Goal: Task Accomplishment & Management: Use online tool/utility

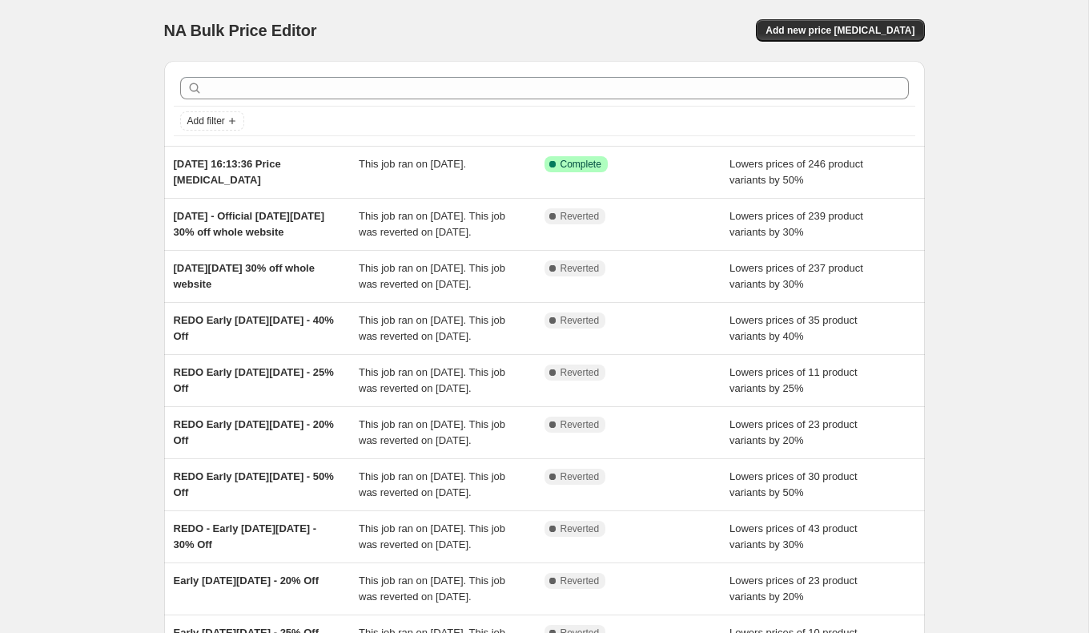
click at [845, 42] on div "NA Bulk Price Editor. This page is ready NA Bulk Price Editor Add new price [ME…" at bounding box center [544, 30] width 761 height 61
click at [835, 34] on span "Add new price [MEDICAL_DATA]" at bounding box center [839, 30] width 149 height 13
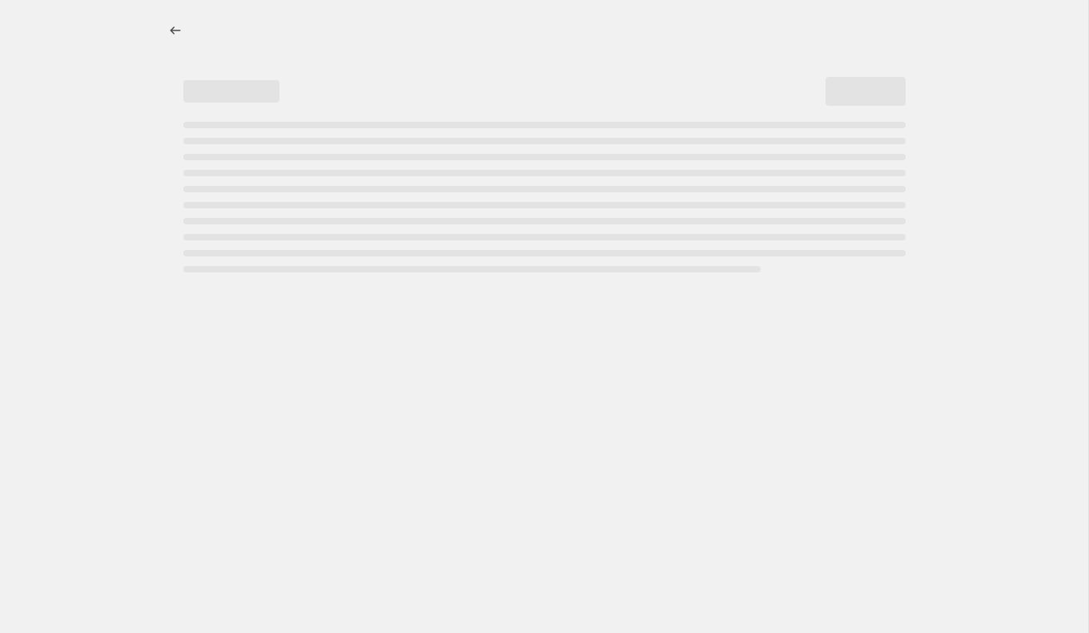
select select "percentage"
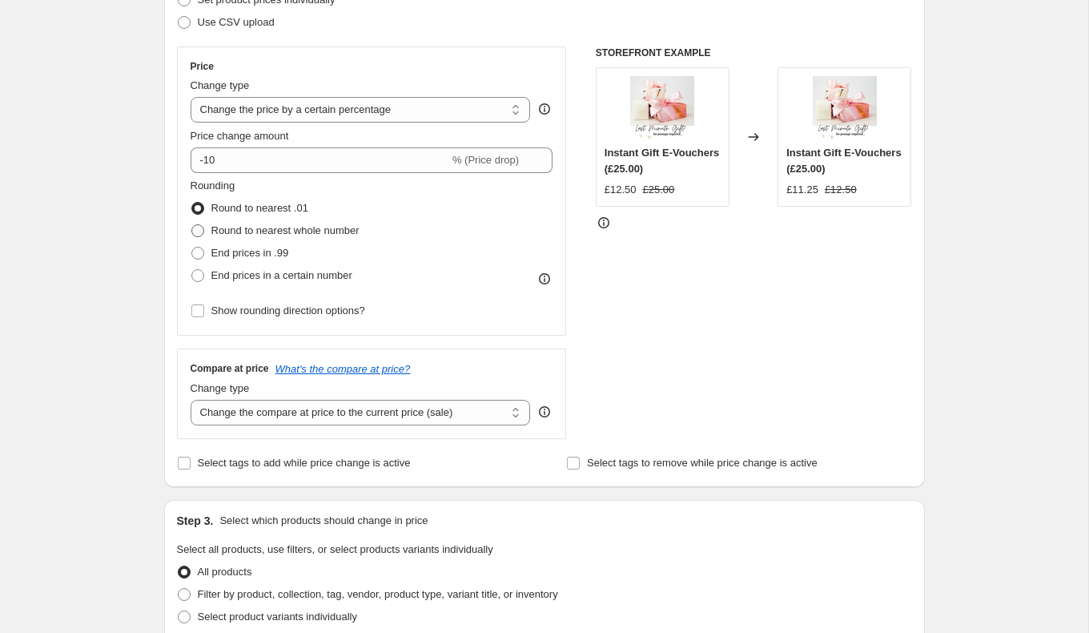
scroll to position [252, 0]
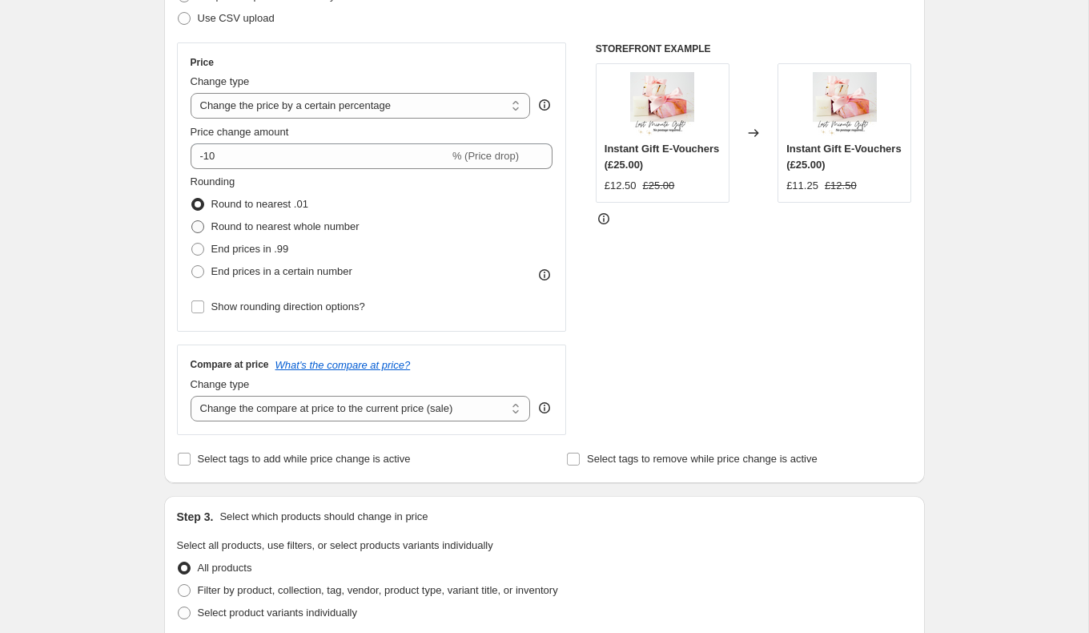
click at [200, 228] on span at bounding box center [197, 226] width 13 height 13
click at [192, 221] on input "Round to nearest whole number" at bounding box center [191, 220] width 1 height 1
radio input "true"
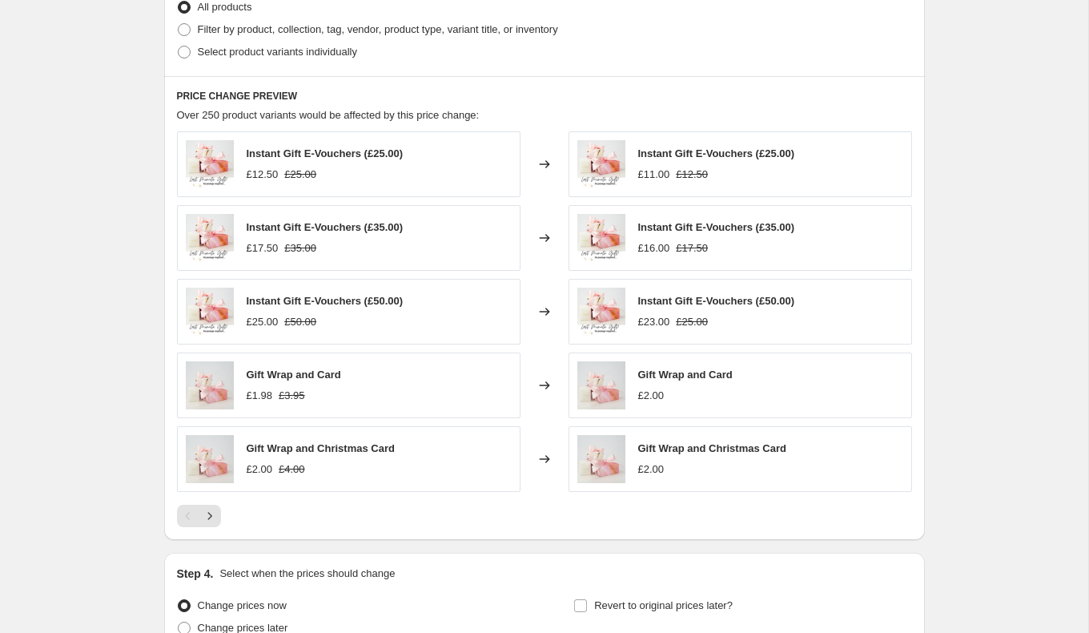
scroll to position [962, 0]
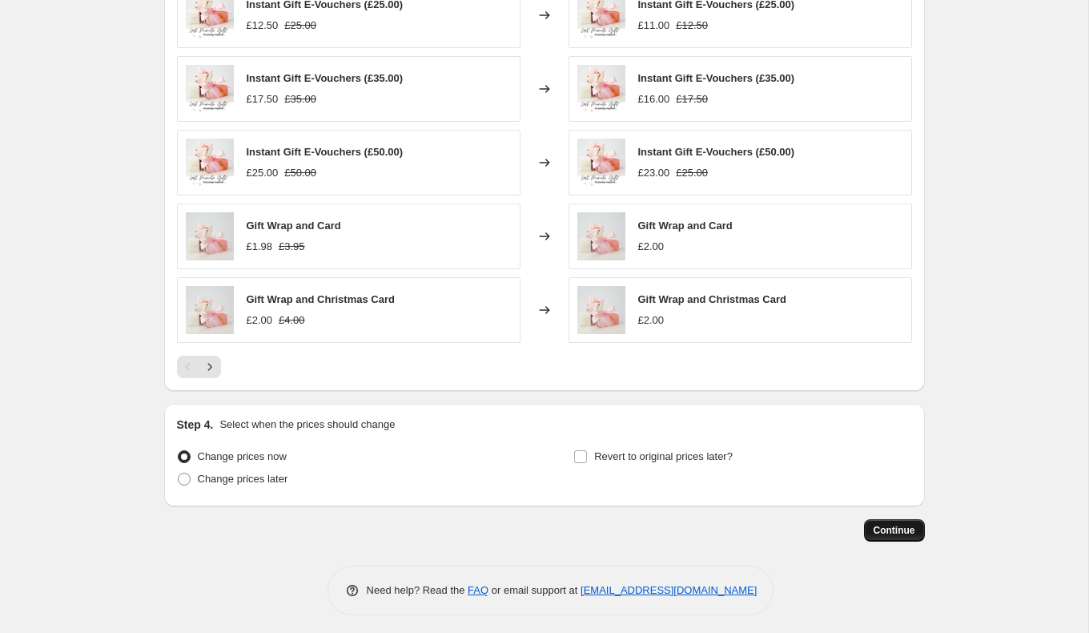
click at [898, 527] on span "Continue" at bounding box center [895, 530] width 42 height 13
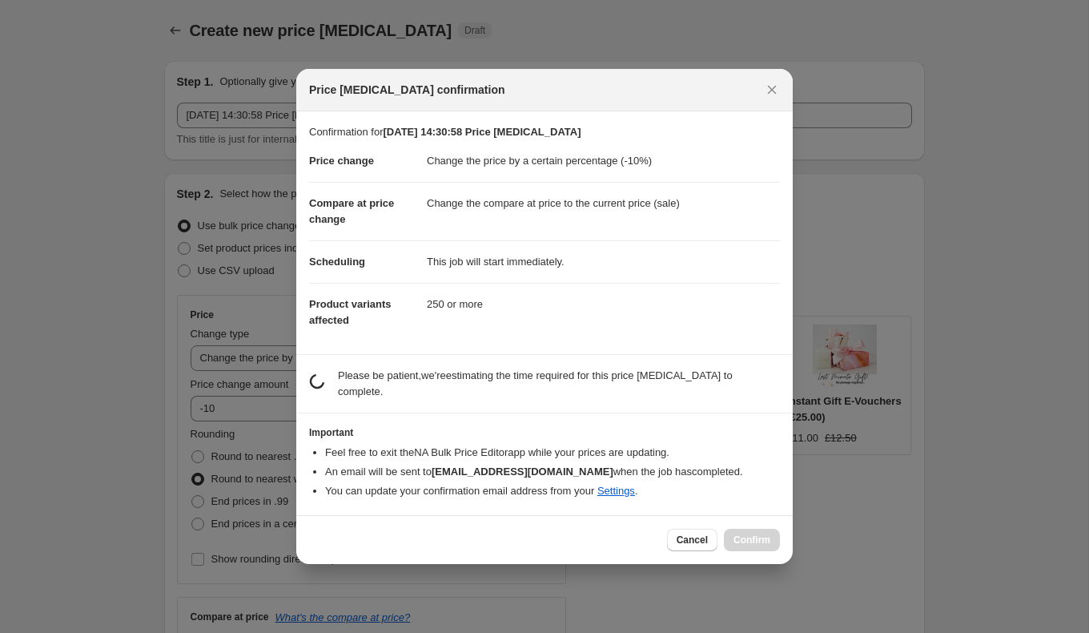
scroll to position [0, 0]
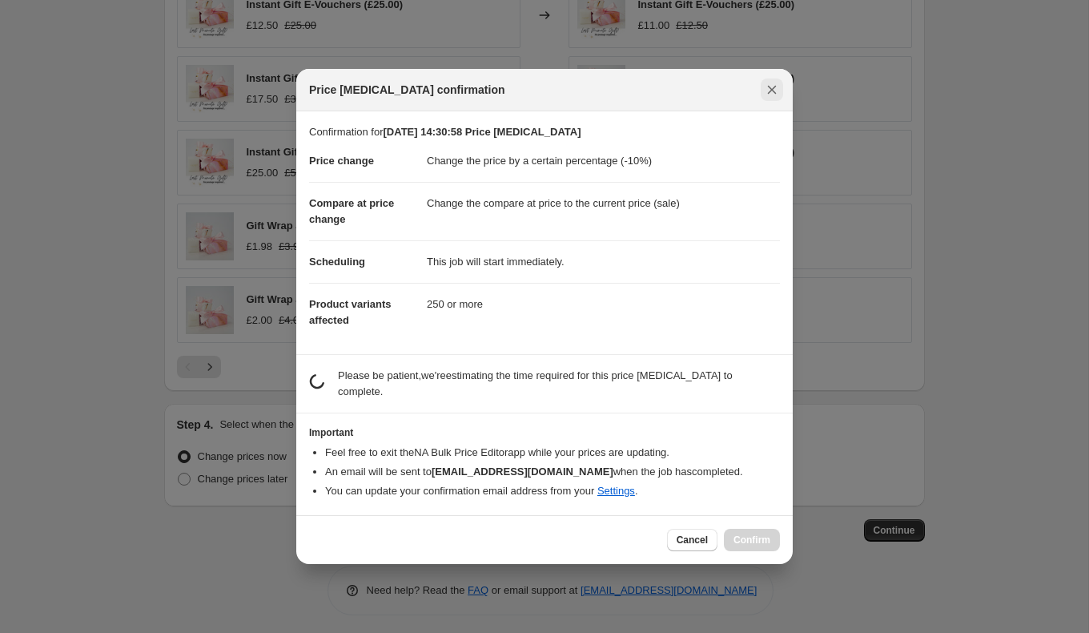
click at [765, 91] on icon "Close" at bounding box center [772, 90] width 16 height 16
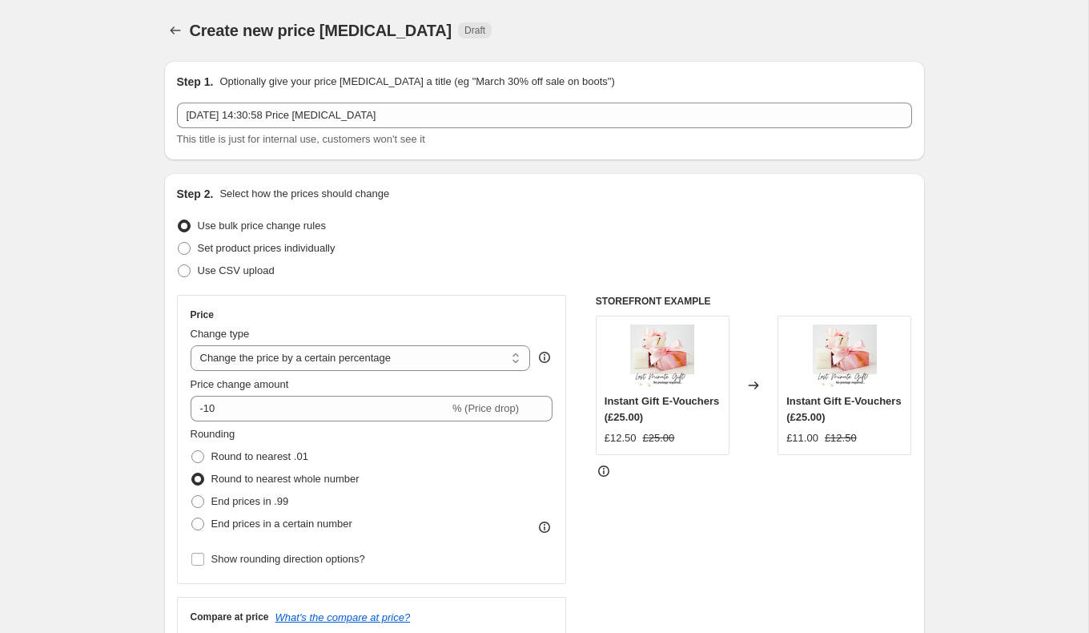
scroll to position [962, 0]
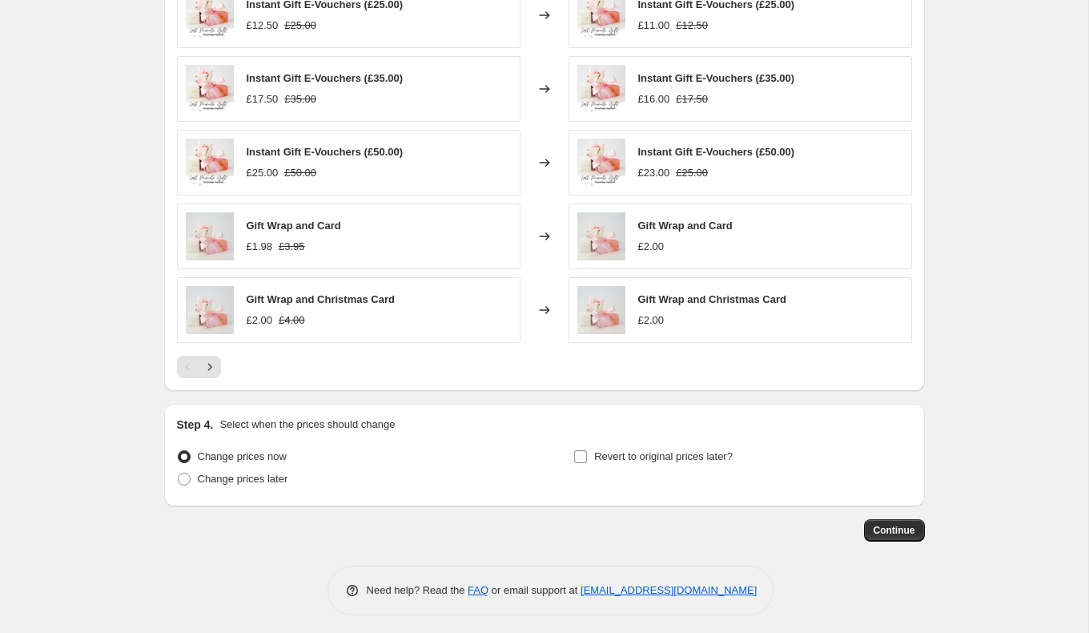
click at [595, 453] on span "Revert to original prices later?" at bounding box center [663, 456] width 139 height 12
click at [587, 453] on input "Revert to original prices later?" at bounding box center [580, 456] width 13 height 13
checkbox input "true"
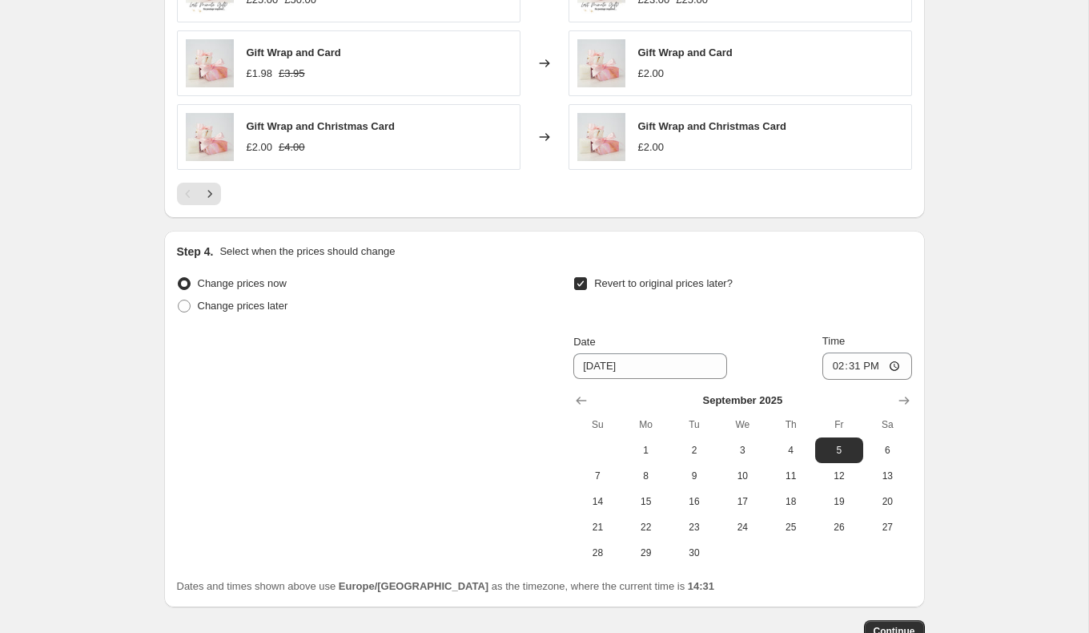
scroll to position [1143, 0]
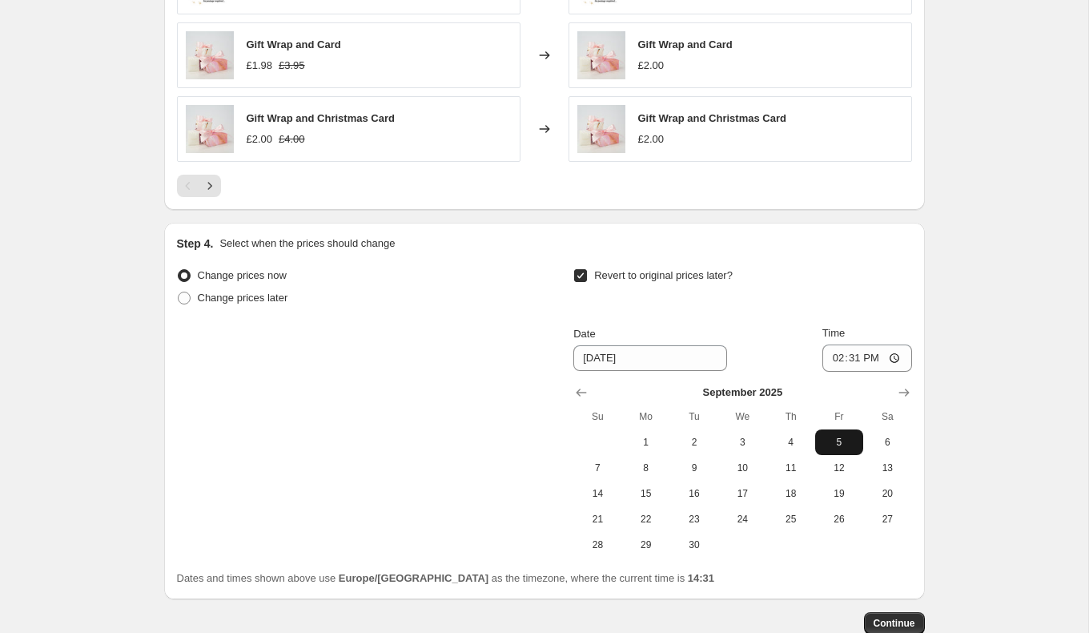
click at [837, 440] on span "5" at bounding box center [838, 442] width 35 height 13
click at [613, 354] on input "[DATE]" at bounding box center [650, 358] width 154 height 26
click at [680, 351] on input "[DATE]" at bounding box center [650, 358] width 154 height 26
click at [607, 461] on span "7" at bounding box center [597, 467] width 35 height 13
type input "[DATE]"
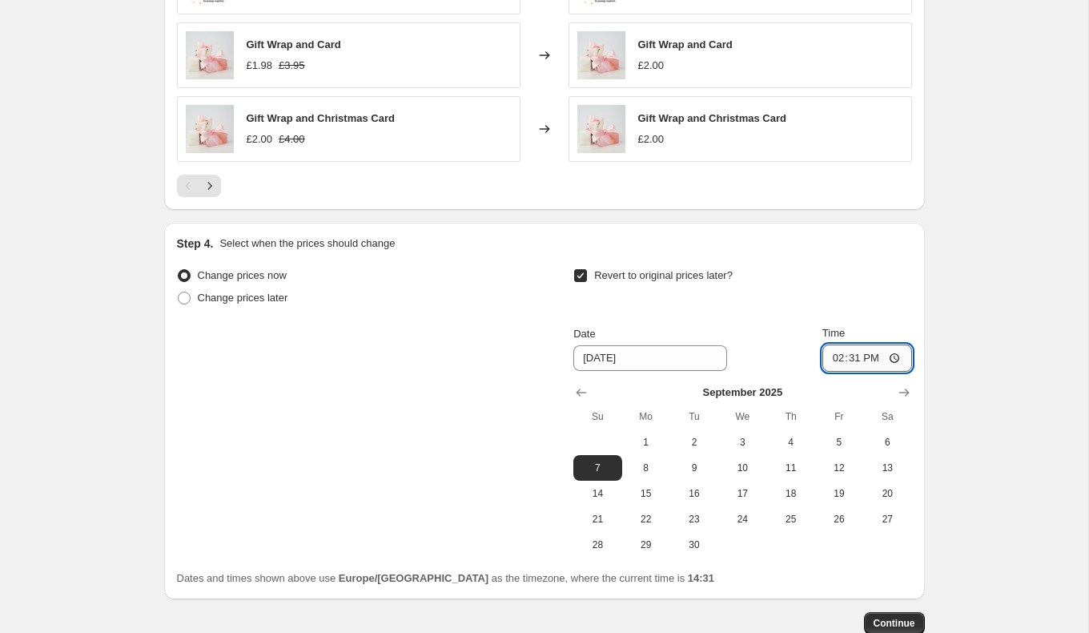
click at [865, 351] on input "14:31" at bounding box center [867, 357] width 90 height 27
click at [890, 351] on input "14:31" at bounding box center [867, 357] width 90 height 27
type input "12:00"
click at [903, 617] on span "Continue" at bounding box center [895, 623] width 42 height 13
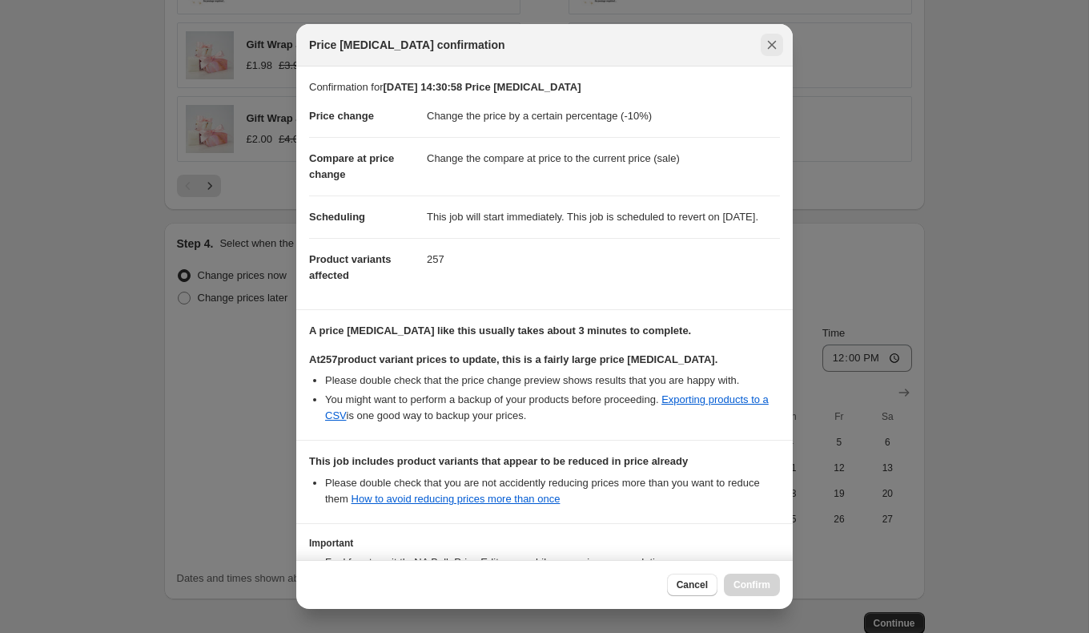
click at [773, 40] on icon "Close" at bounding box center [772, 45] width 16 height 16
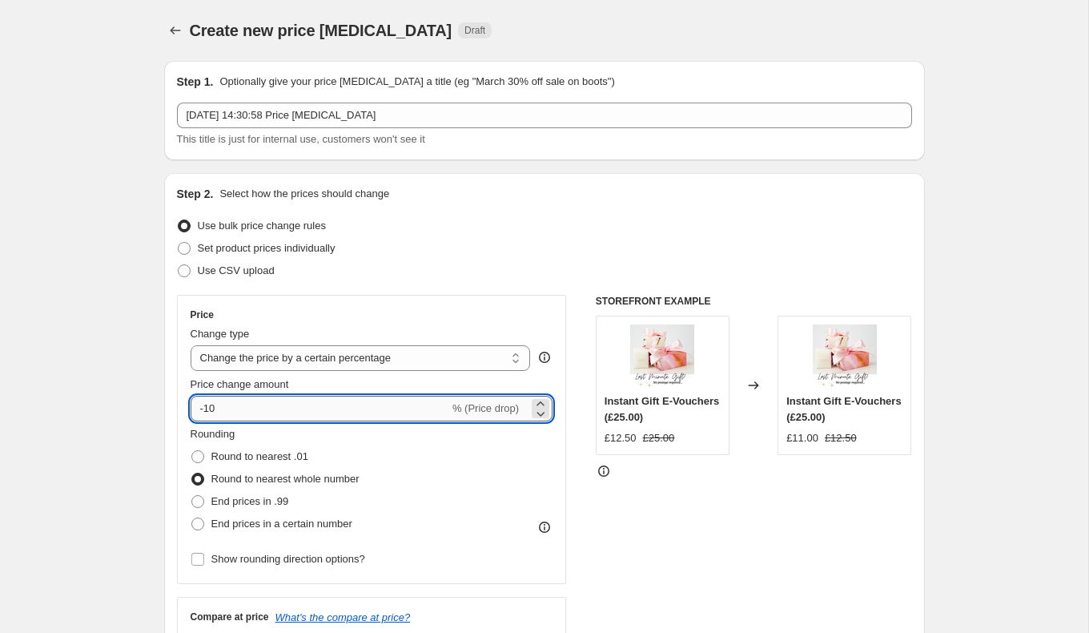
click at [260, 407] on input "-10" at bounding box center [320, 409] width 259 height 26
type input "-1"
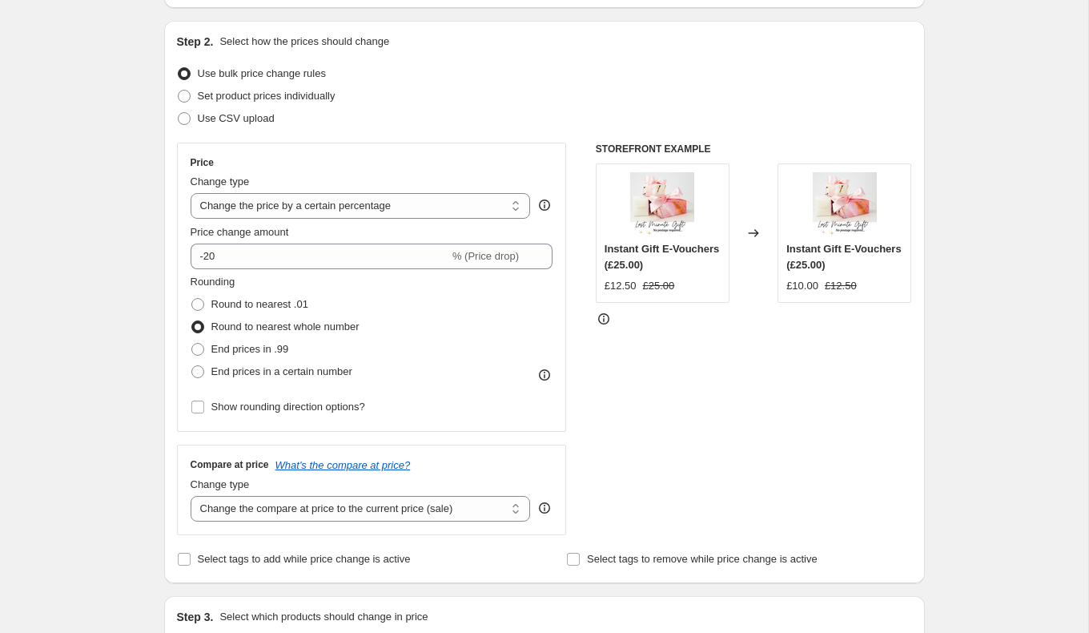
scroll to position [159, 0]
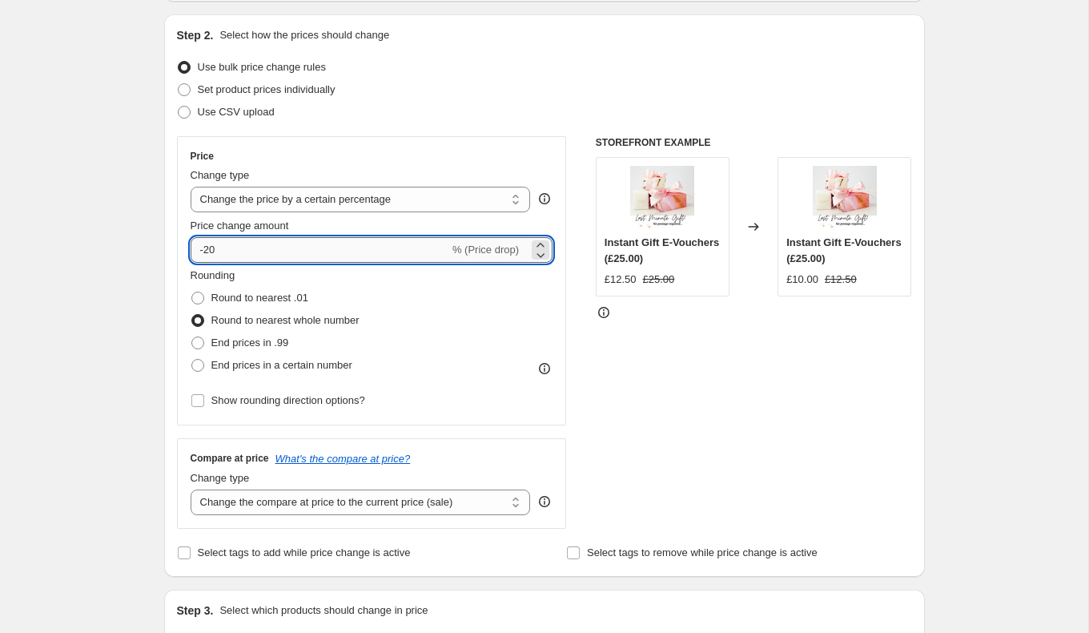
click at [235, 253] on input "-20" at bounding box center [320, 250] width 259 height 26
type input "-2"
click at [708, 323] on div "STOREFRONT EXAMPLE Instant Gift E-Vouchers (£25.00) £12.50 £25.00 Changed to In…" at bounding box center [754, 332] width 316 height 392
click at [363, 245] on input "-25" at bounding box center [320, 250] width 259 height 26
click at [737, 402] on div "STOREFRONT EXAMPLE Instant Gift E-Vouchers (£25.00) £12.50 £25.00 Changed to In…" at bounding box center [754, 332] width 316 height 392
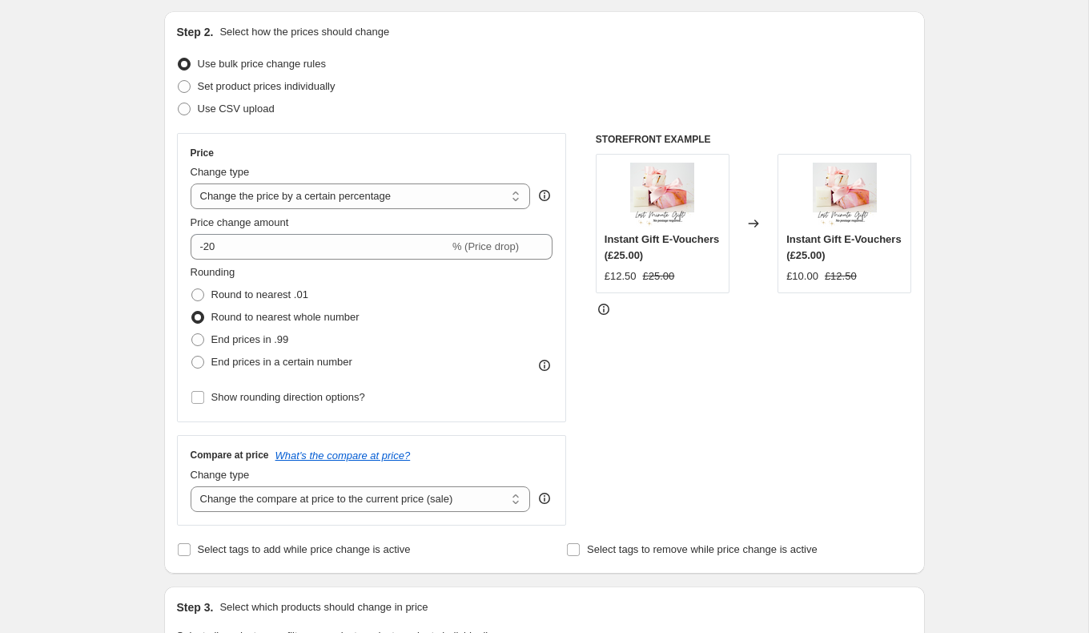
scroll to position [0, 0]
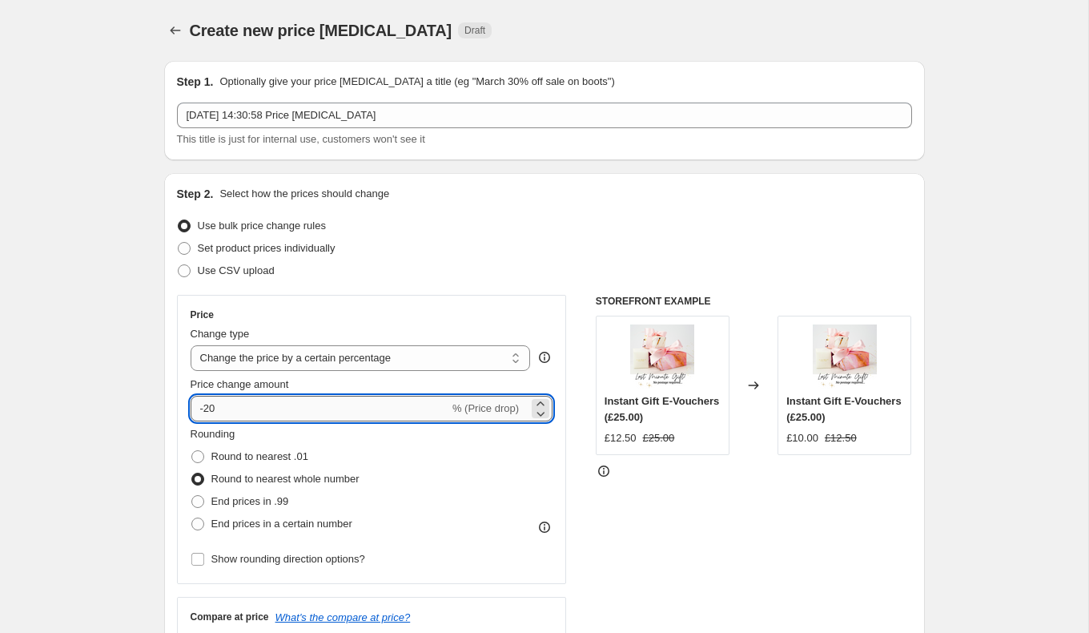
click at [232, 406] on input "-20" at bounding box center [320, 409] width 259 height 26
click at [204, 408] on input "-20" at bounding box center [320, 409] width 259 height 26
click at [344, 411] on input "-20" at bounding box center [320, 409] width 259 height 26
click at [205, 408] on input "-20" at bounding box center [320, 409] width 259 height 26
click at [228, 412] on input "-20" at bounding box center [320, 409] width 259 height 26
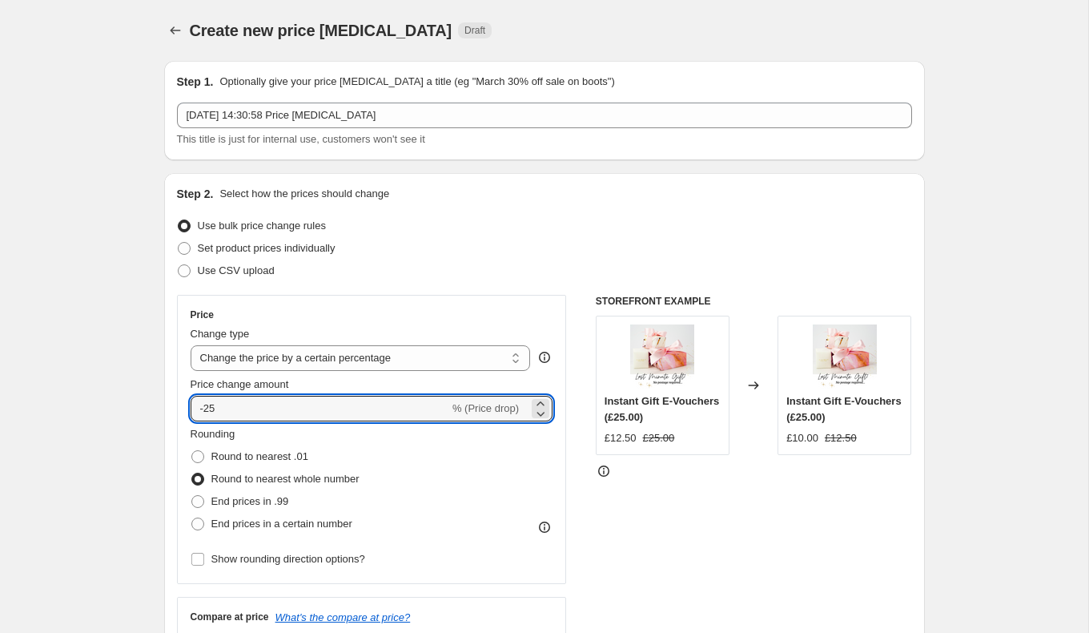
type input "-25"
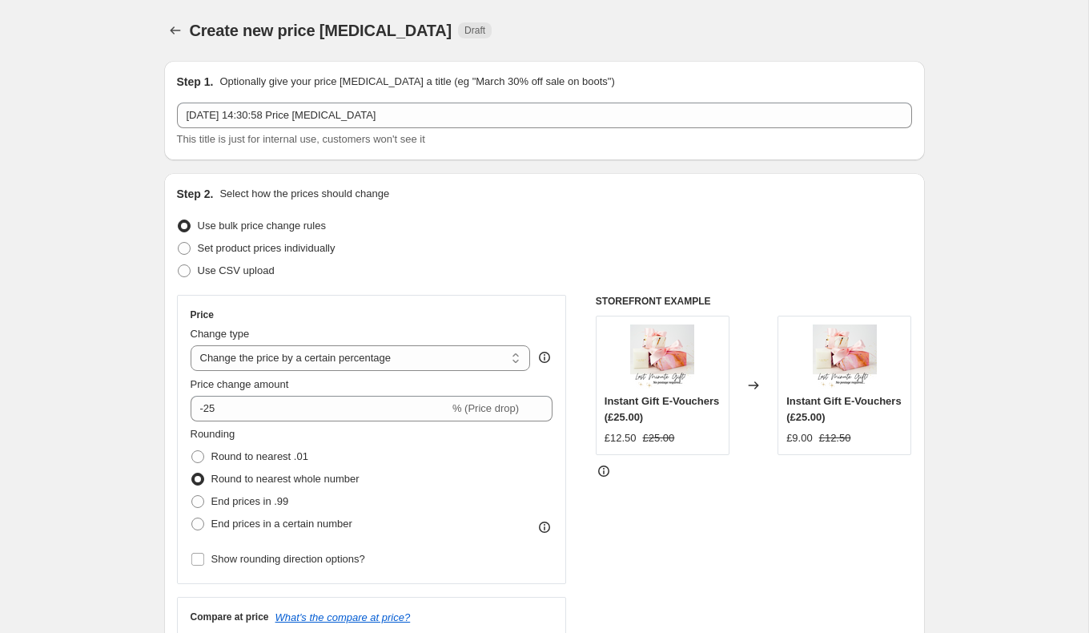
click at [781, 542] on div "STOREFRONT EXAMPLE Instant Gift E-Vouchers (£25.00) £12.50 £25.00 Changed to In…" at bounding box center [754, 491] width 316 height 392
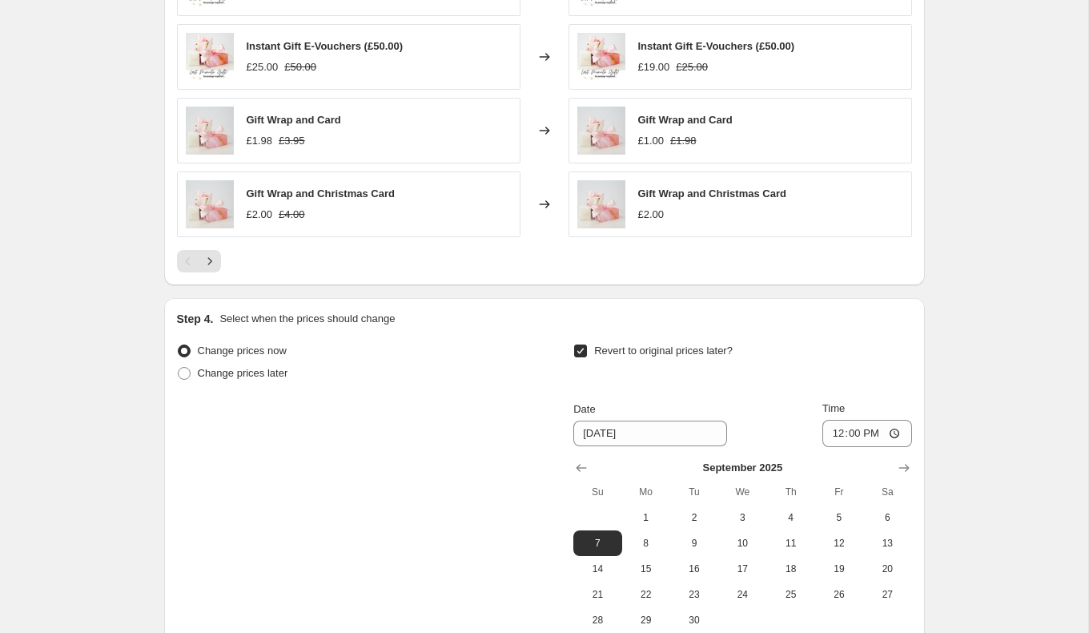
scroll to position [1235, 0]
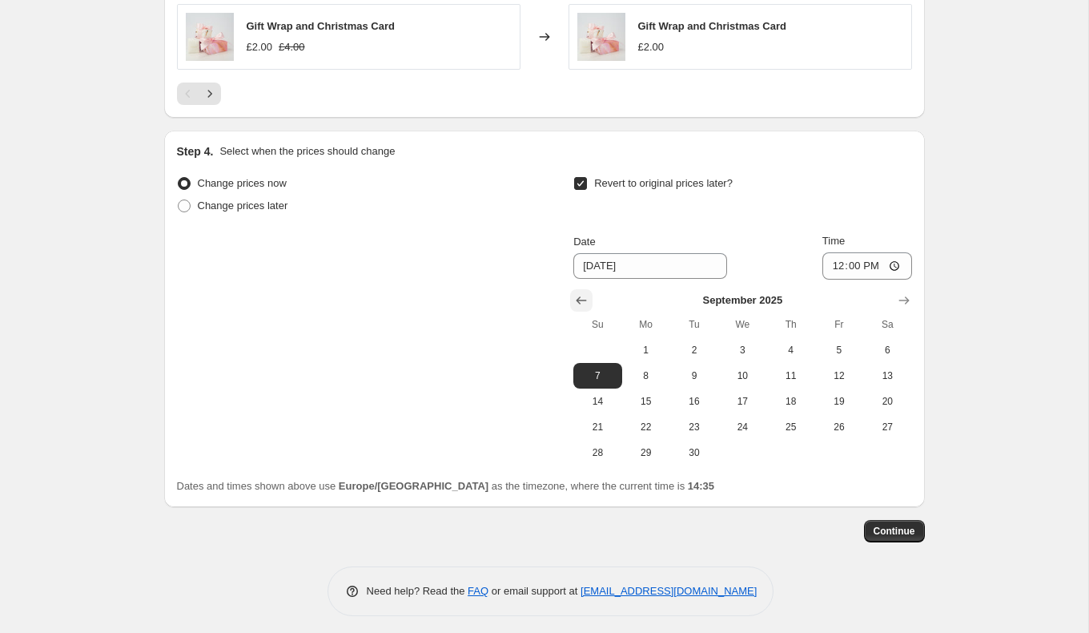
click at [578, 296] on icon "Show previous month, August 2025" at bounding box center [581, 300] width 10 height 8
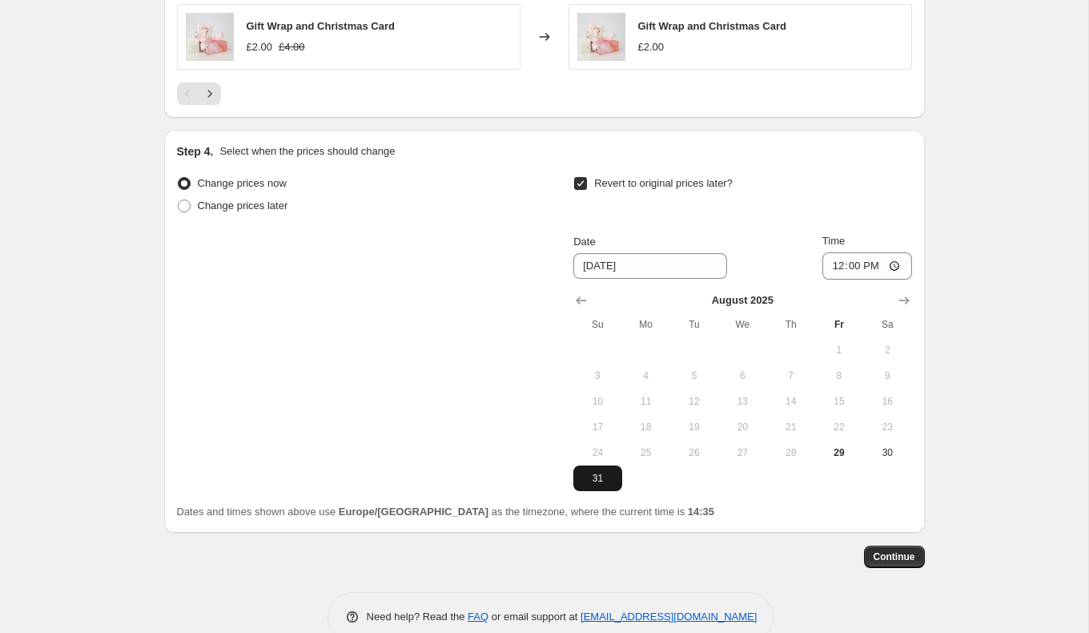
click at [597, 472] on span "31" at bounding box center [597, 478] width 35 height 13
type input "[DATE]"
click at [869, 258] on input "12:00" at bounding box center [867, 265] width 90 height 27
click at [896, 266] on input "12:00" at bounding box center [867, 265] width 90 height 27
type input "23:59"
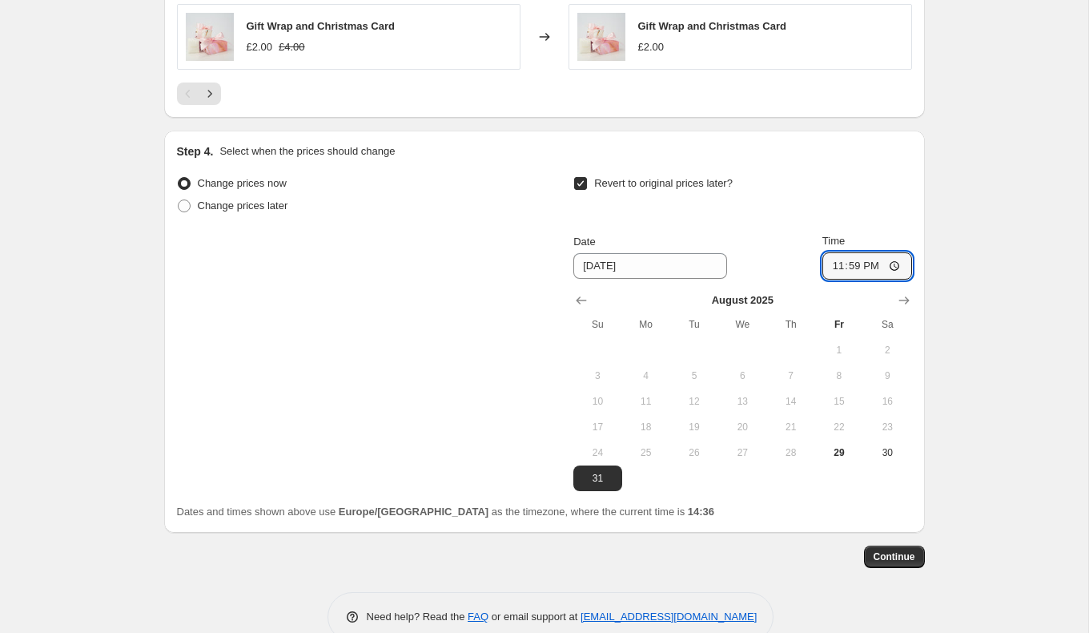
click at [889, 550] on span "Continue" at bounding box center [895, 556] width 42 height 13
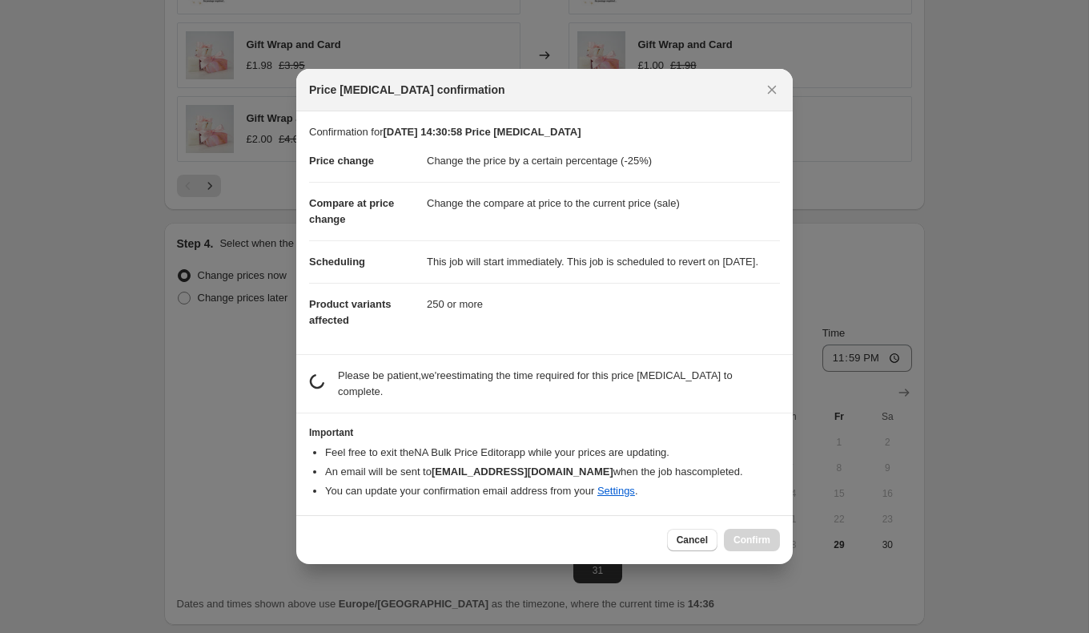
scroll to position [0, 0]
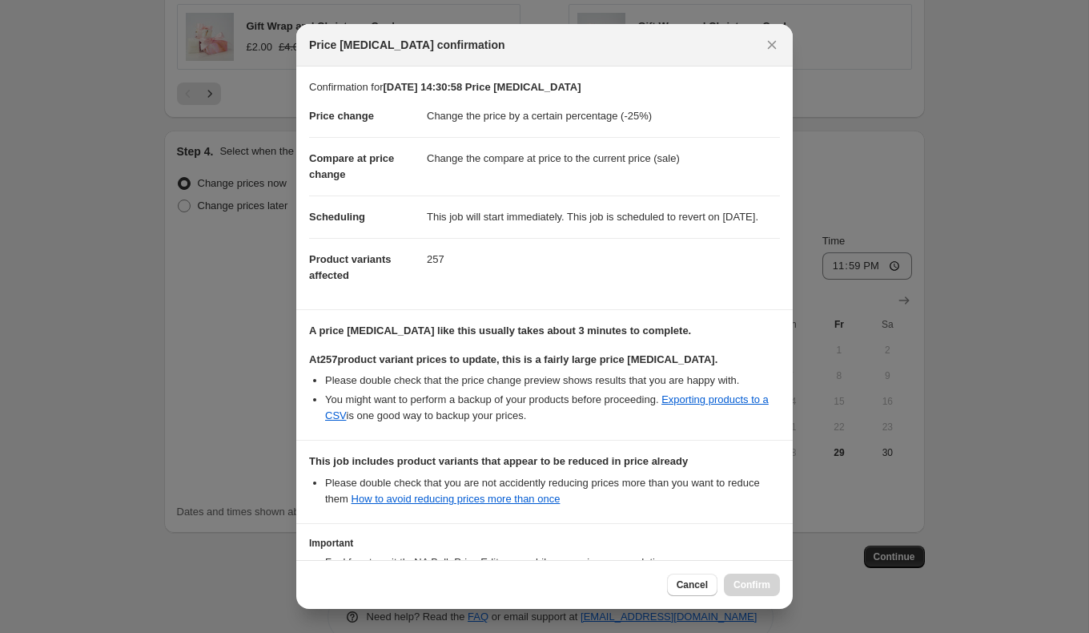
click at [732, 587] on div "Cancel Confirm" at bounding box center [723, 584] width 113 height 22
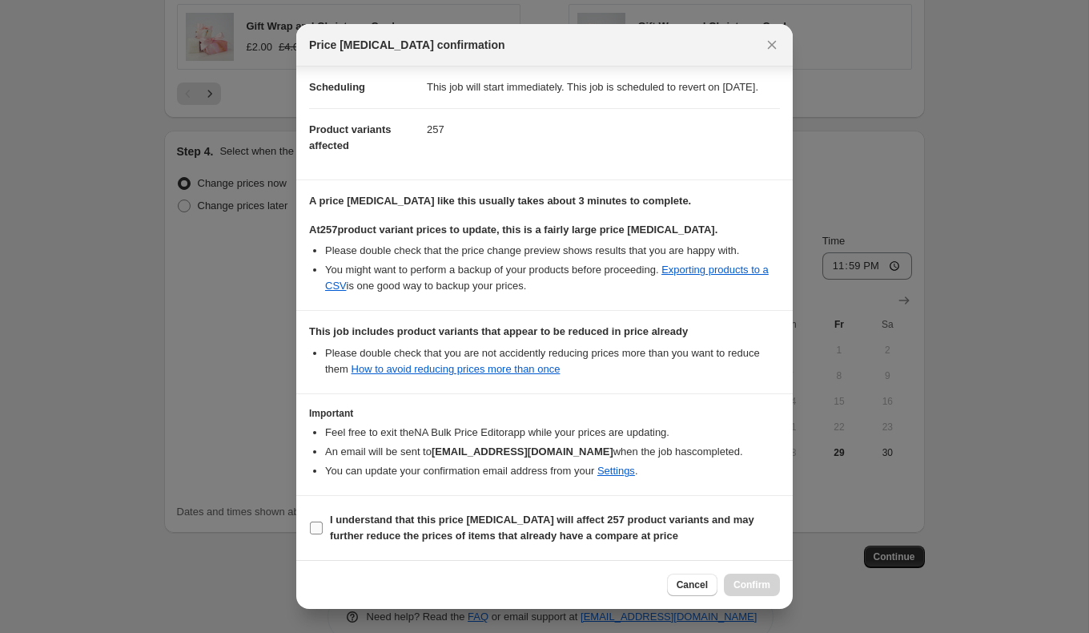
click at [323, 528] on span ":r24:" at bounding box center [316, 527] width 14 height 14
click at [323, 528] on input "I understand that this price [MEDICAL_DATA] will affect 257 product variants an…" at bounding box center [316, 527] width 13 height 13
checkbox input "true"
click at [740, 589] on span "Confirm" at bounding box center [751, 584] width 37 height 13
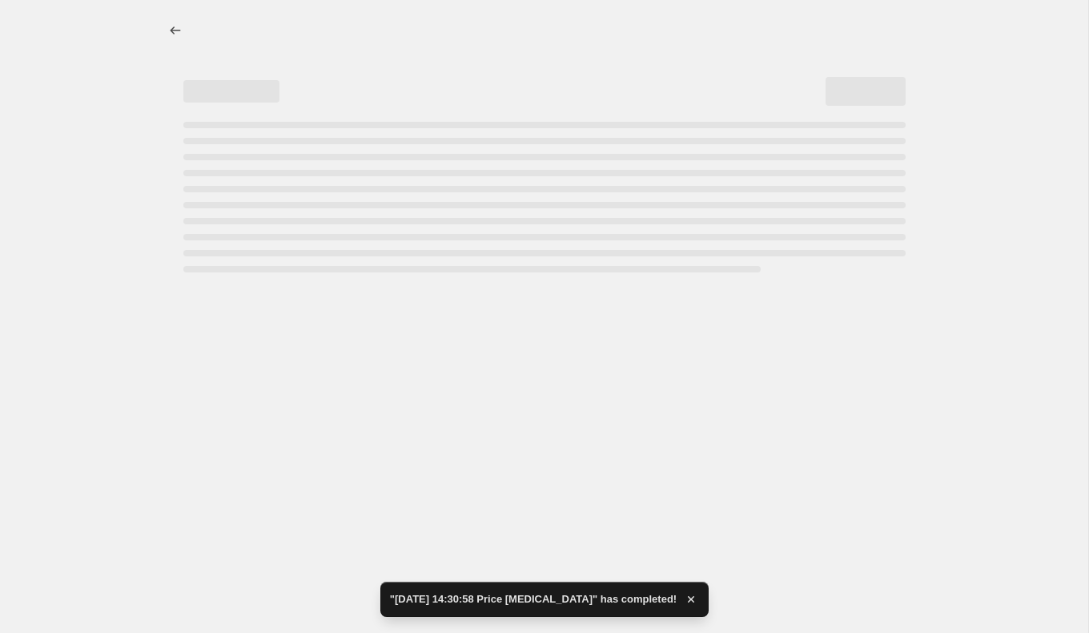
select select "percentage"
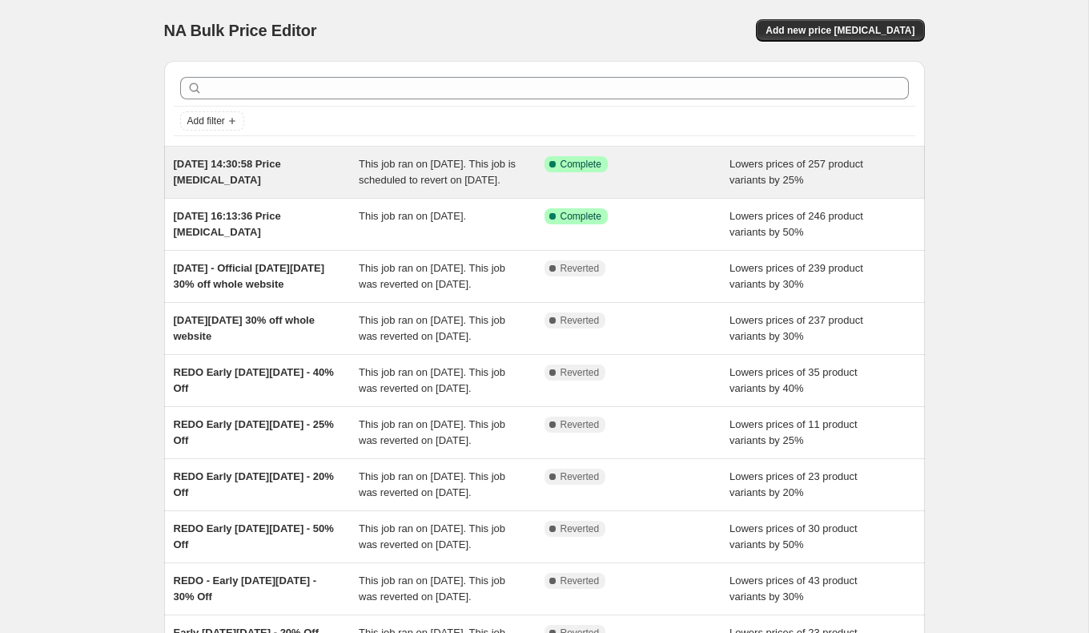
click at [542, 180] on div "This job ran on 29 August 2025. This job is scheduled to revert on 31 August 20…" at bounding box center [452, 172] width 186 height 32
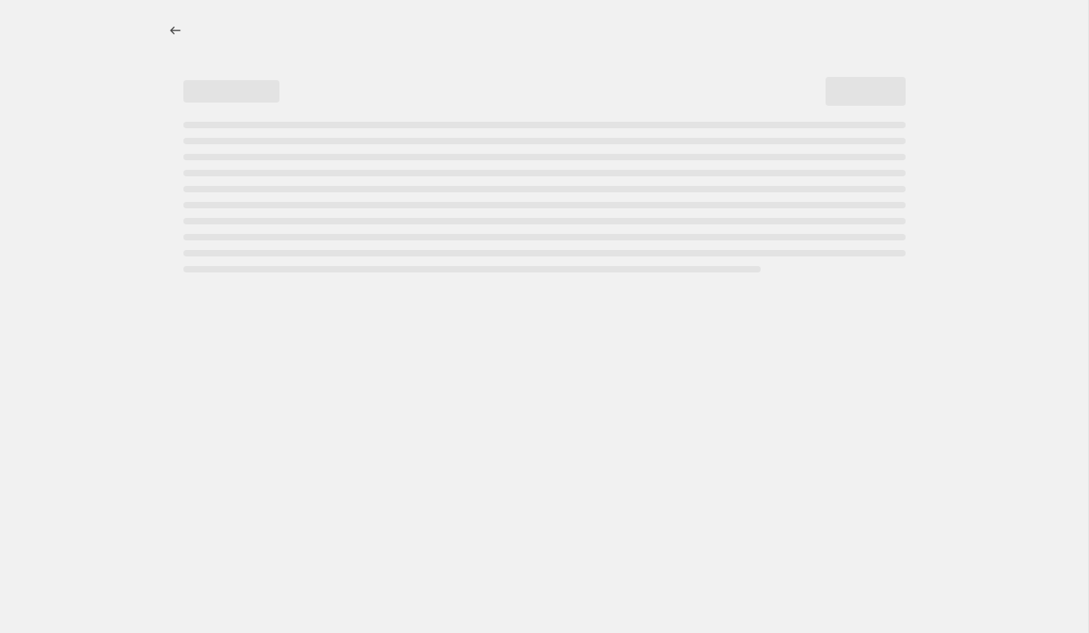
select select "percentage"
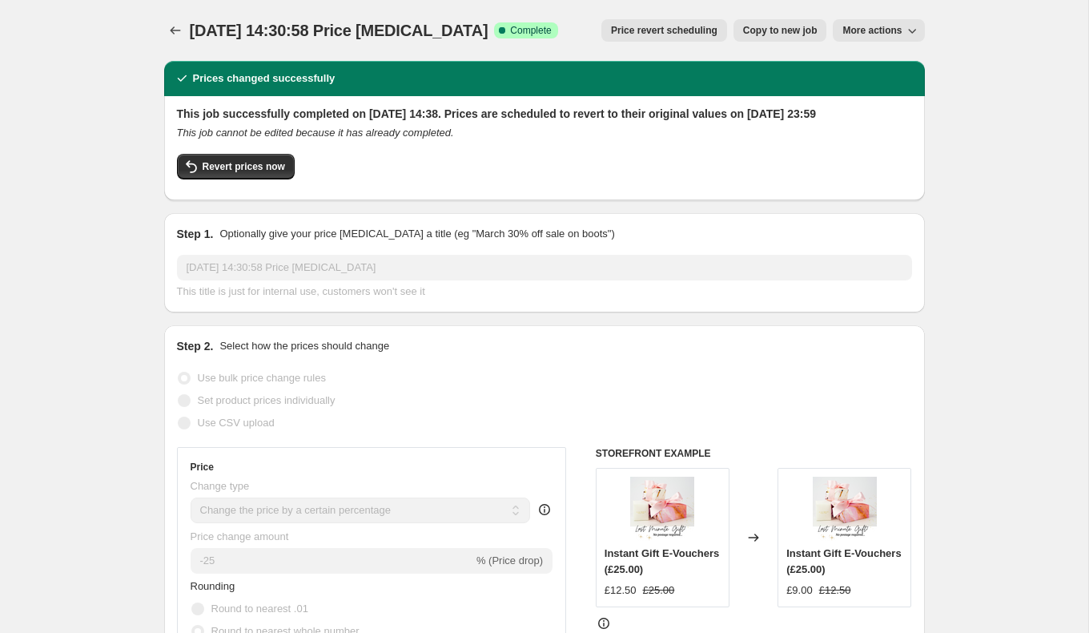
click at [882, 35] on span "More actions" at bounding box center [871, 30] width 59 height 13
click at [645, 34] on span "Price revert scheduling" at bounding box center [664, 30] width 106 height 13
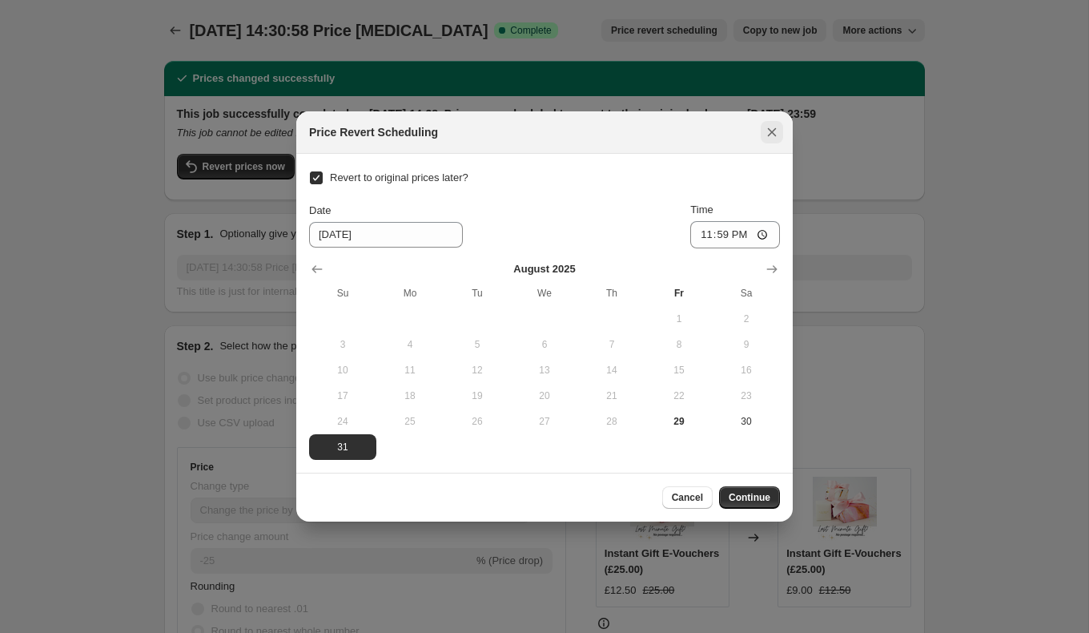
click at [775, 133] on icon "Close" at bounding box center [772, 132] width 16 height 16
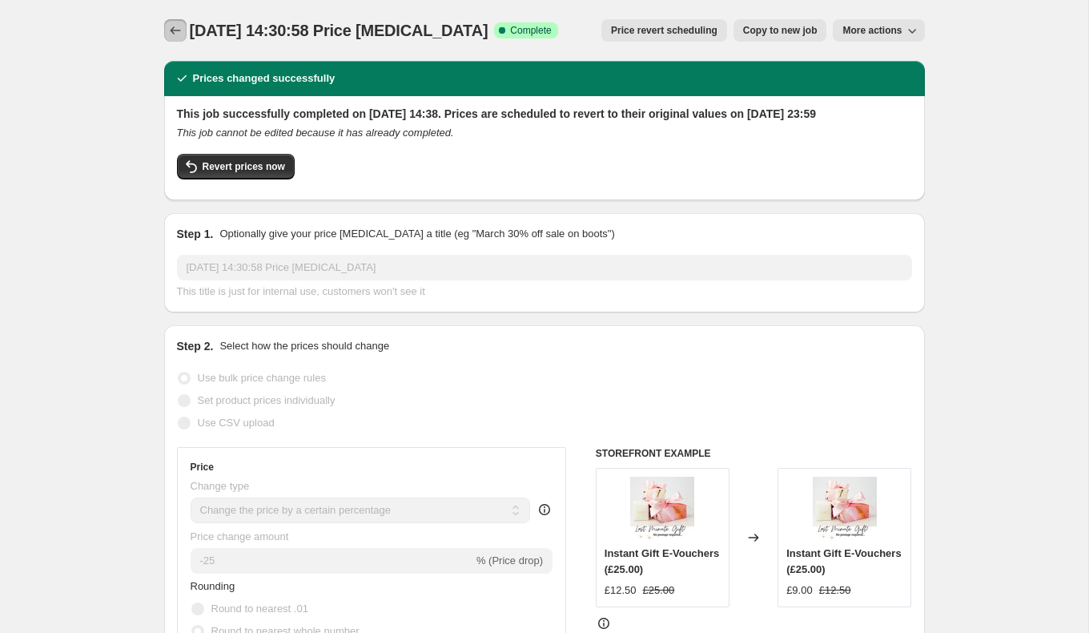
click at [174, 27] on icon "Price change jobs" at bounding box center [175, 30] width 10 height 8
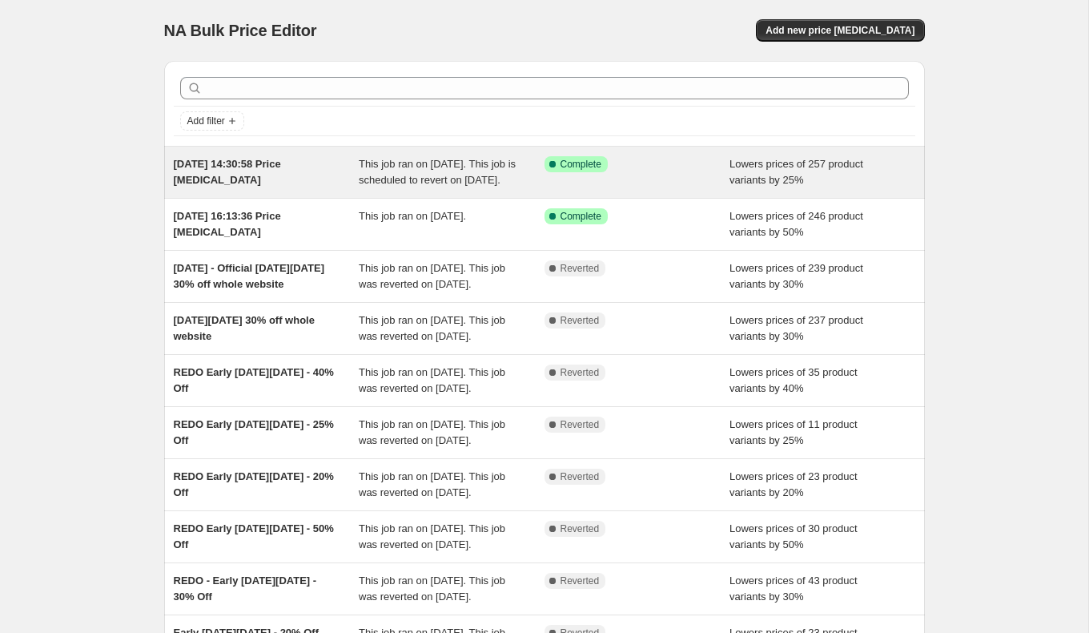
click at [736, 185] on div "Lowers prices of 257 product variants by 25%" at bounding box center [822, 172] width 186 height 32
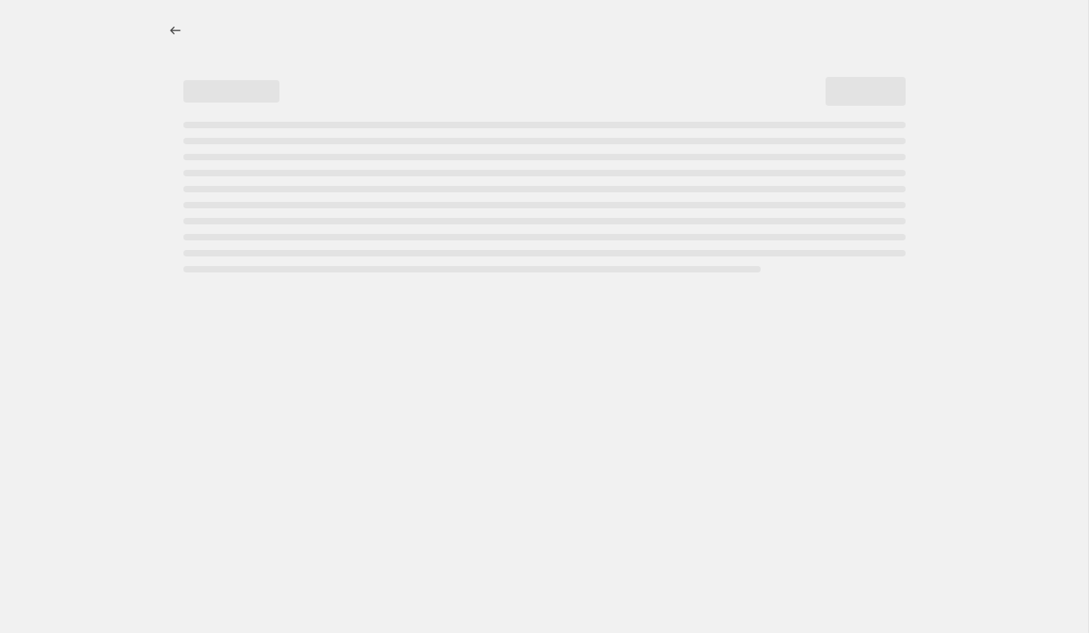
select select "percentage"
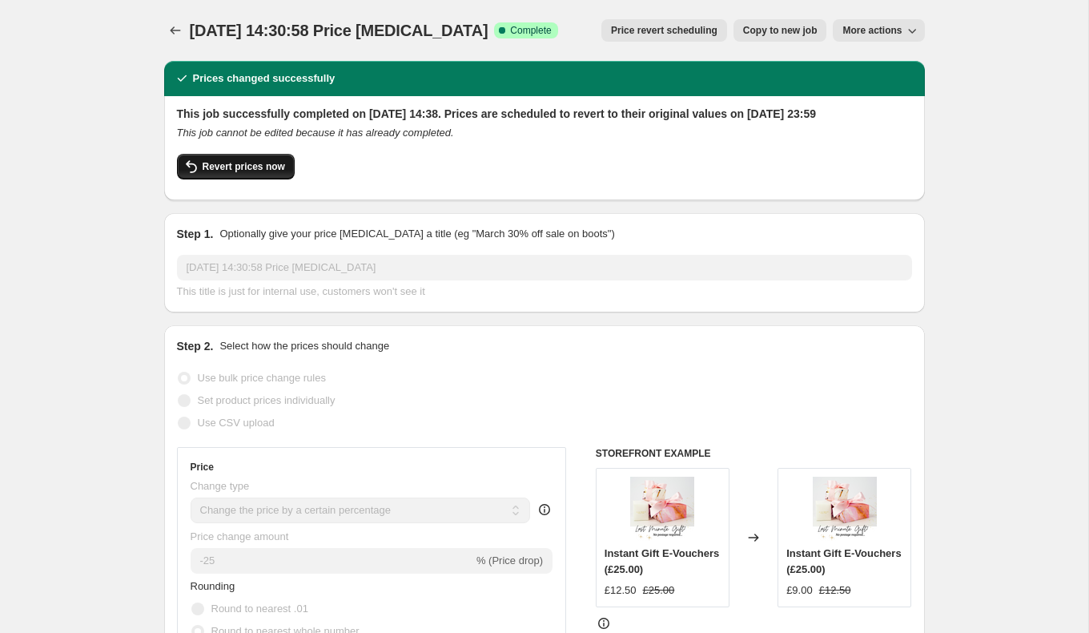
click at [251, 173] on span "Revert prices now" at bounding box center [244, 166] width 82 height 13
checkbox input "false"
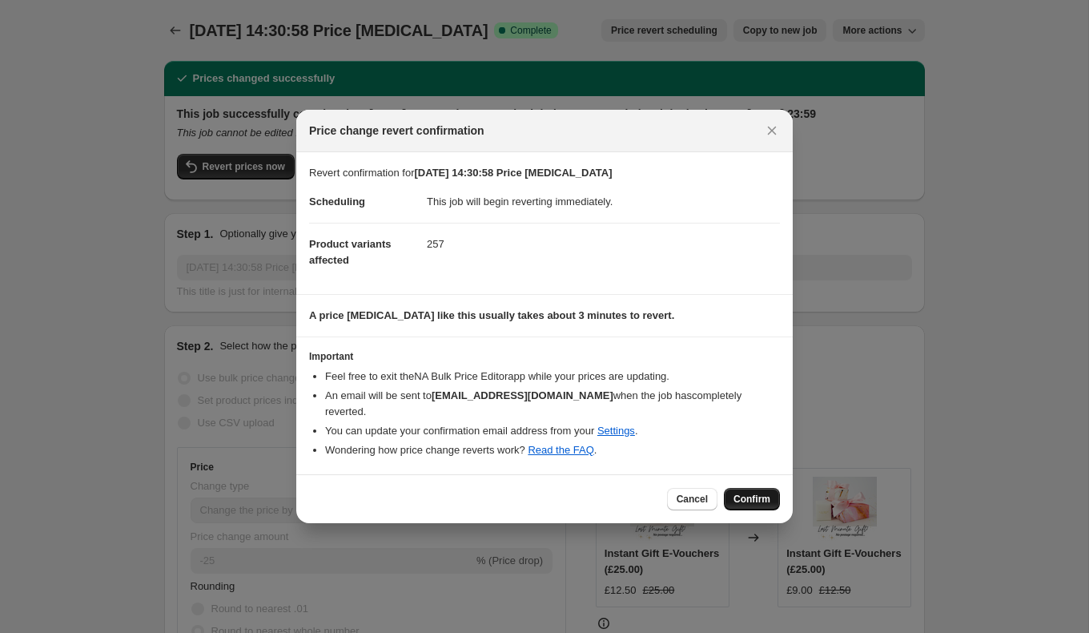
click at [739, 503] on span "Confirm" at bounding box center [751, 498] width 37 height 13
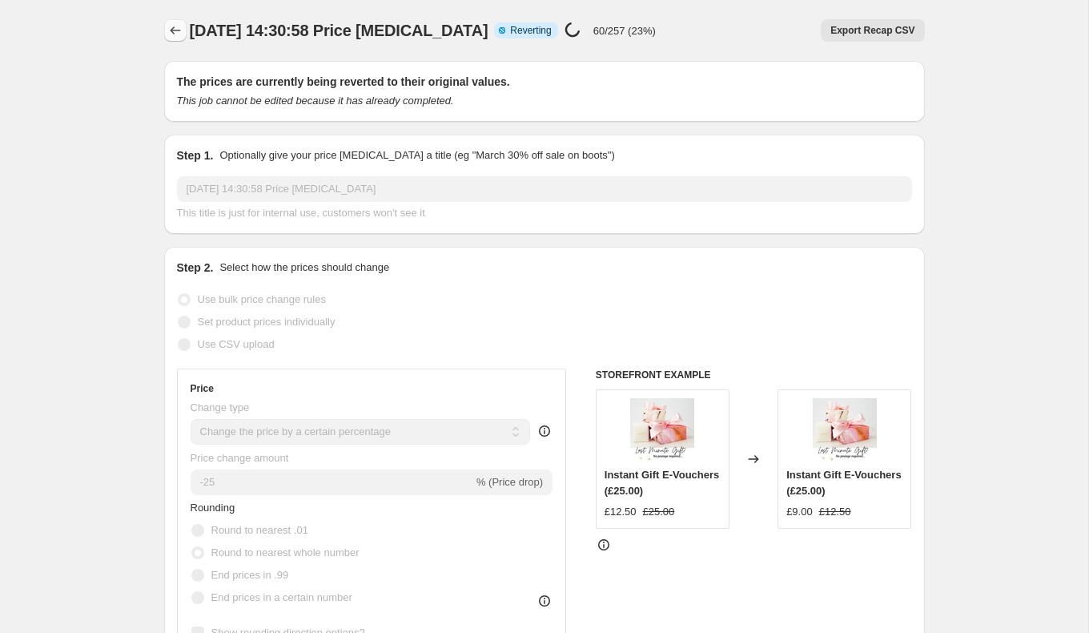
click at [164, 27] on button "Price change jobs" at bounding box center [175, 30] width 22 height 22
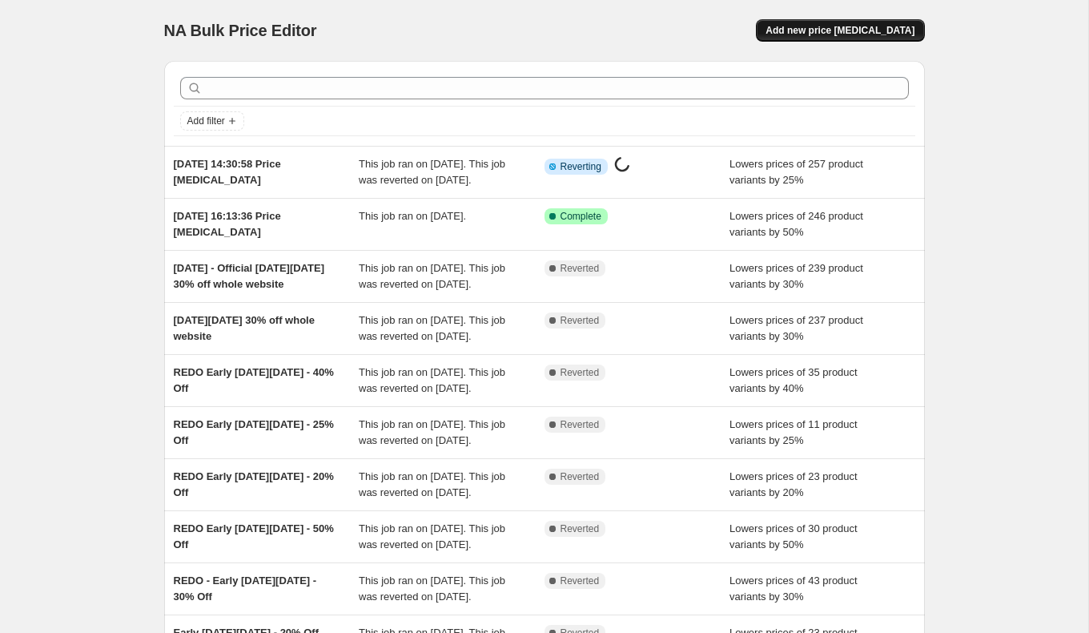
click at [862, 35] on span "Add new price [MEDICAL_DATA]" at bounding box center [839, 30] width 149 height 13
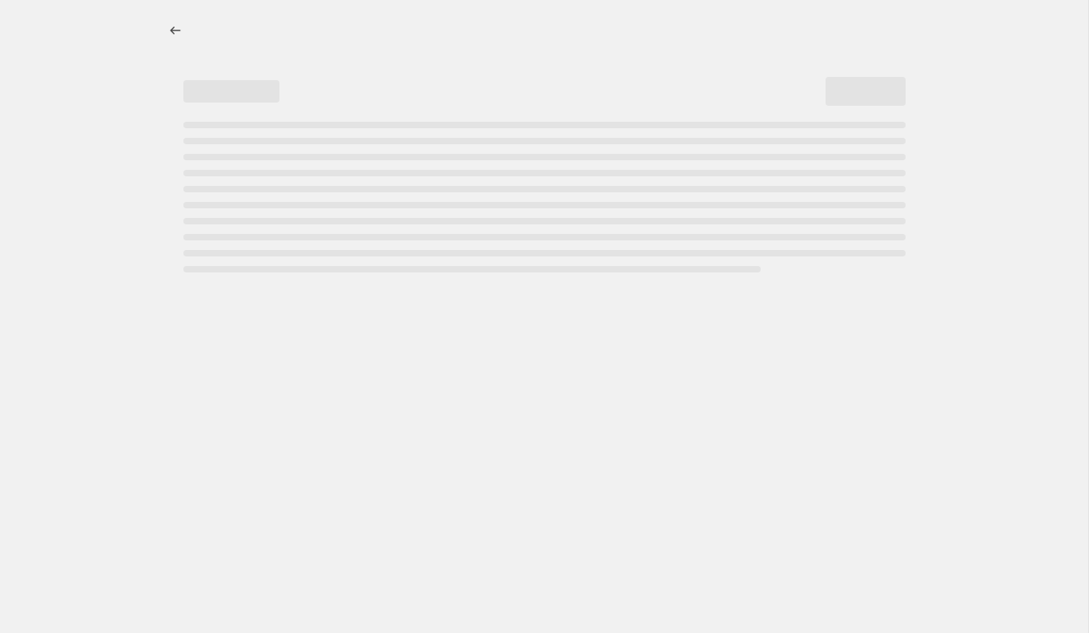
select select "percentage"
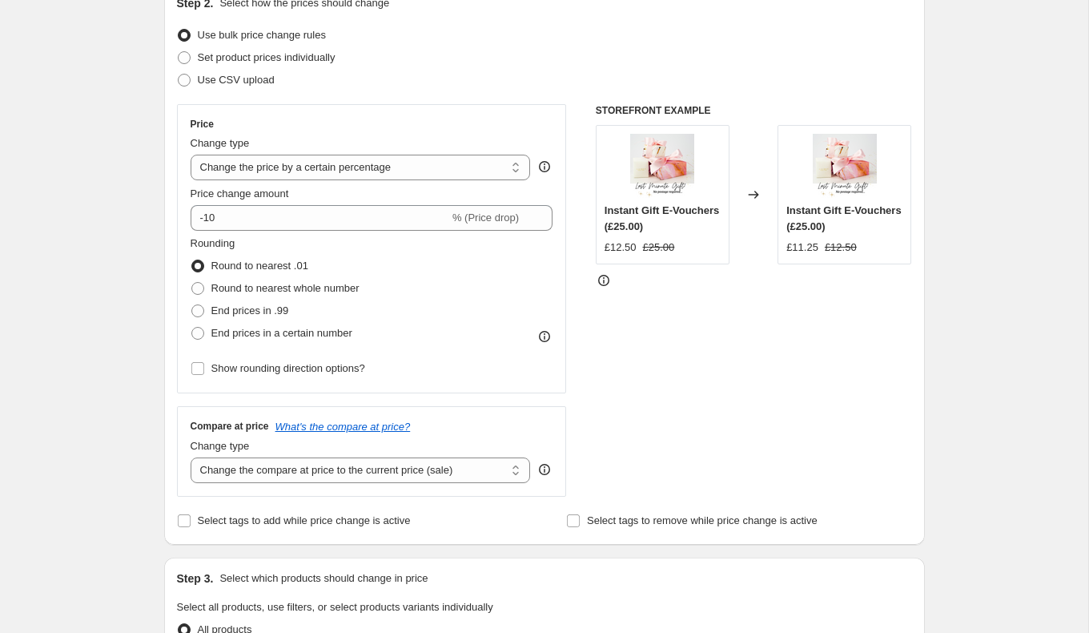
scroll to position [235, 0]
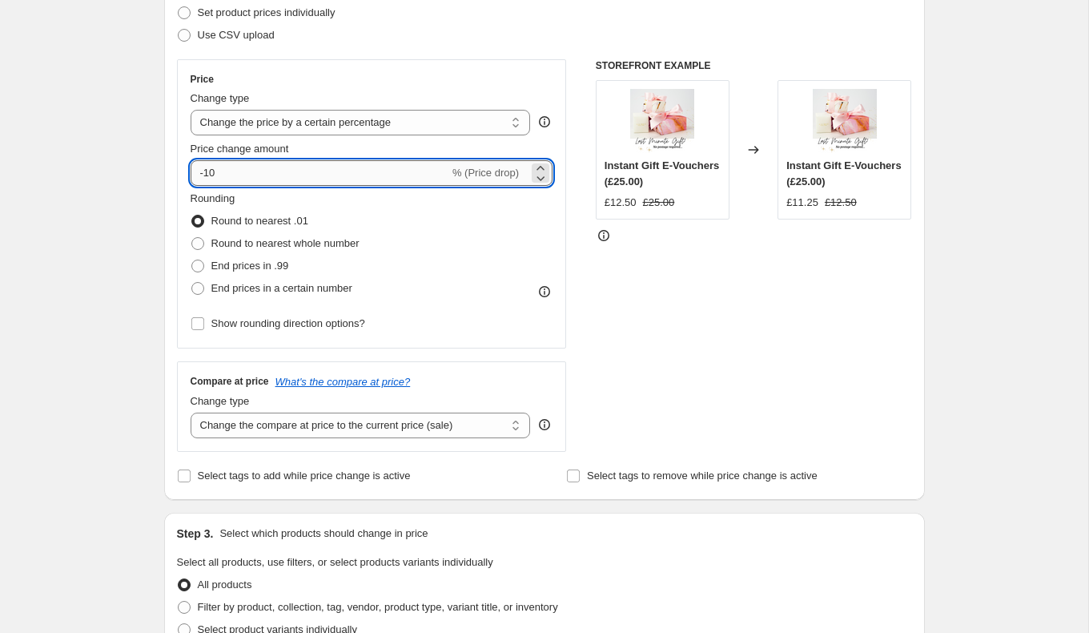
click at [244, 175] on input "-10" at bounding box center [320, 173] width 259 height 26
type input "-1"
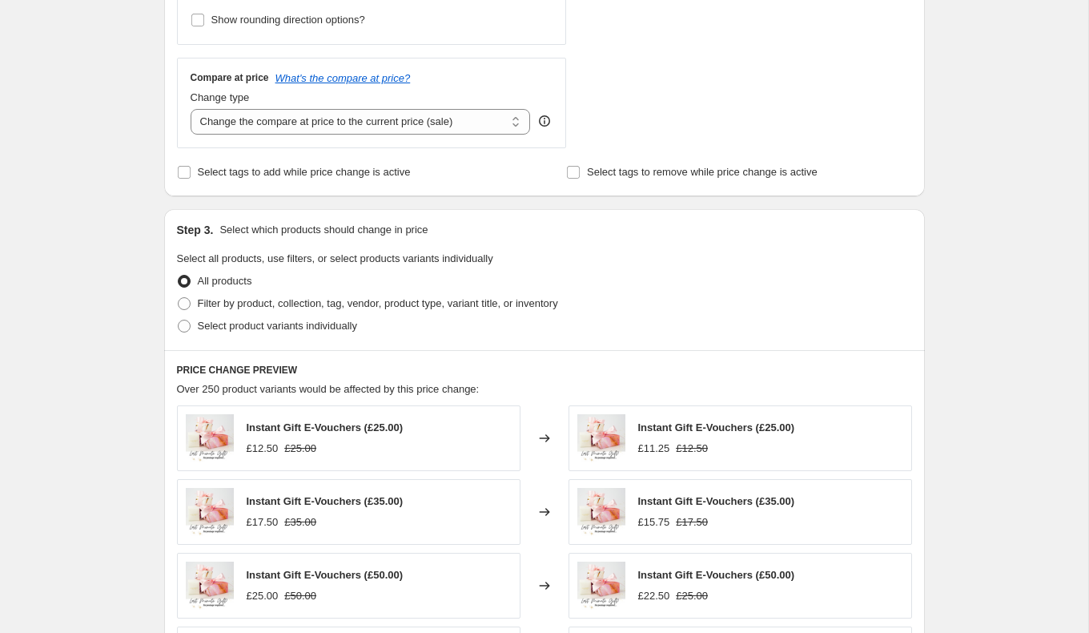
scroll to position [541, 0]
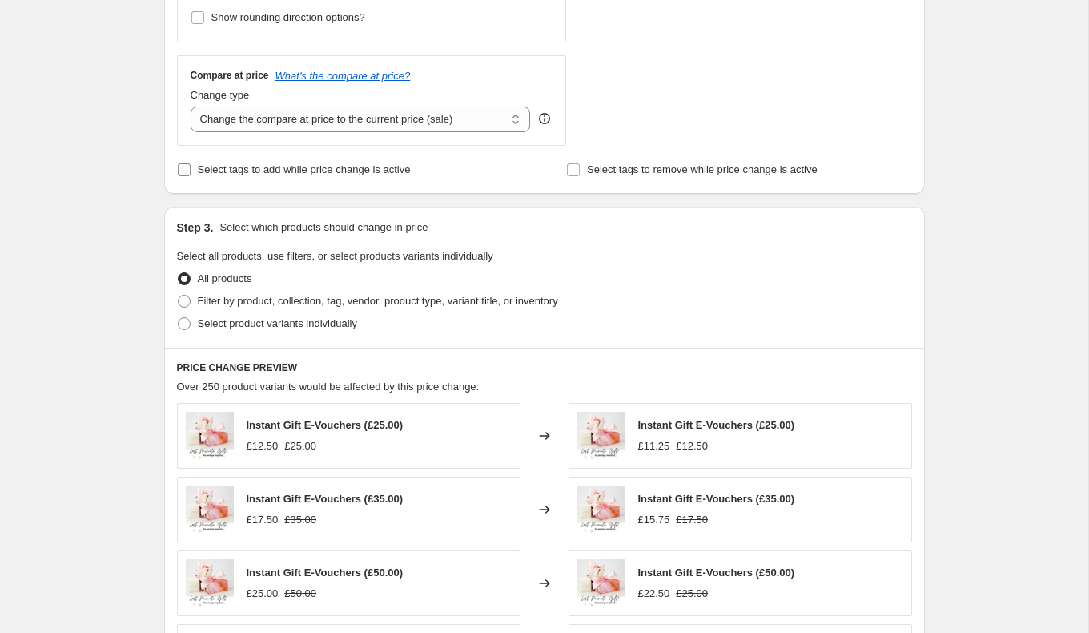
type input "-25"
click at [179, 171] on input "Select tags to add while price change is active" at bounding box center [184, 169] width 13 height 13
checkbox input "true"
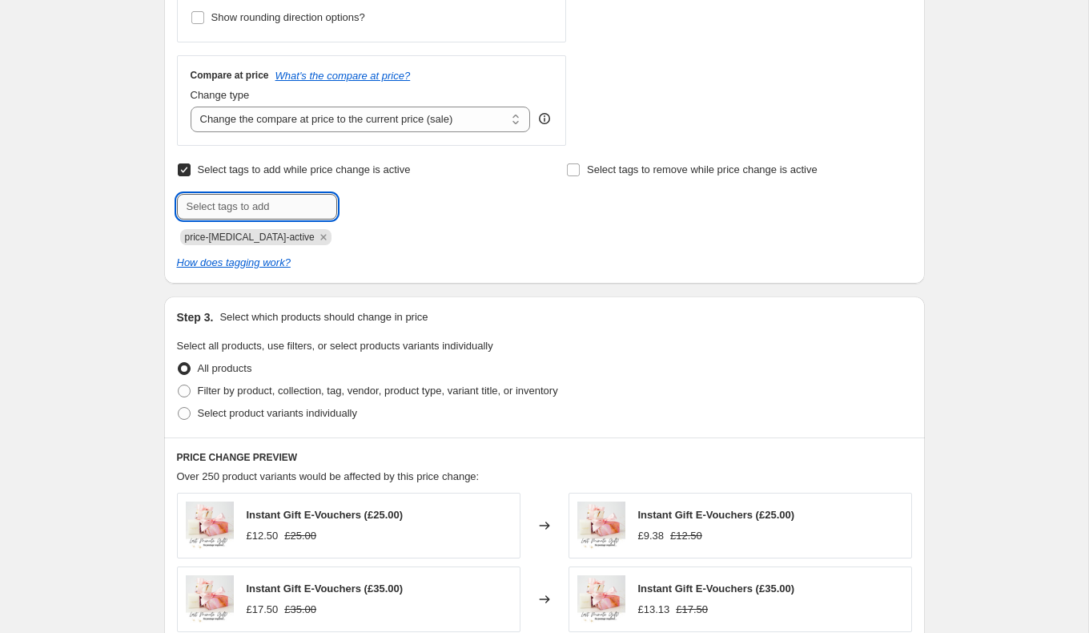
click at [212, 203] on input "text" at bounding box center [257, 207] width 160 height 26
type input "S"
type input "25% OFF"
click at [377, 207] on span "25% OFF" at bounding box center [392, 204] width 41 height 11
click at [240, 267] on div "How does tagging work?" at bounding box center [544, 263] width 735 height 16
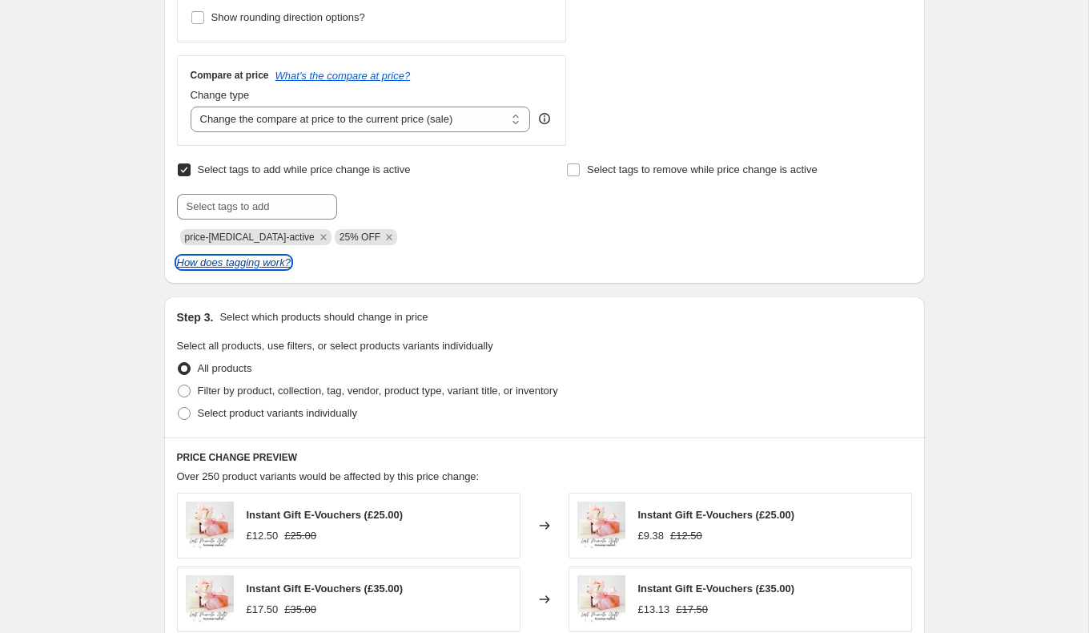
click at [240, 265] on icon "How does tagging work?" at bounding box center [234, 262] width 114 height 12
click at [320, 234] on icon "Remove price-change-job-active" at bounding box center [323, 237] width 6 height 6
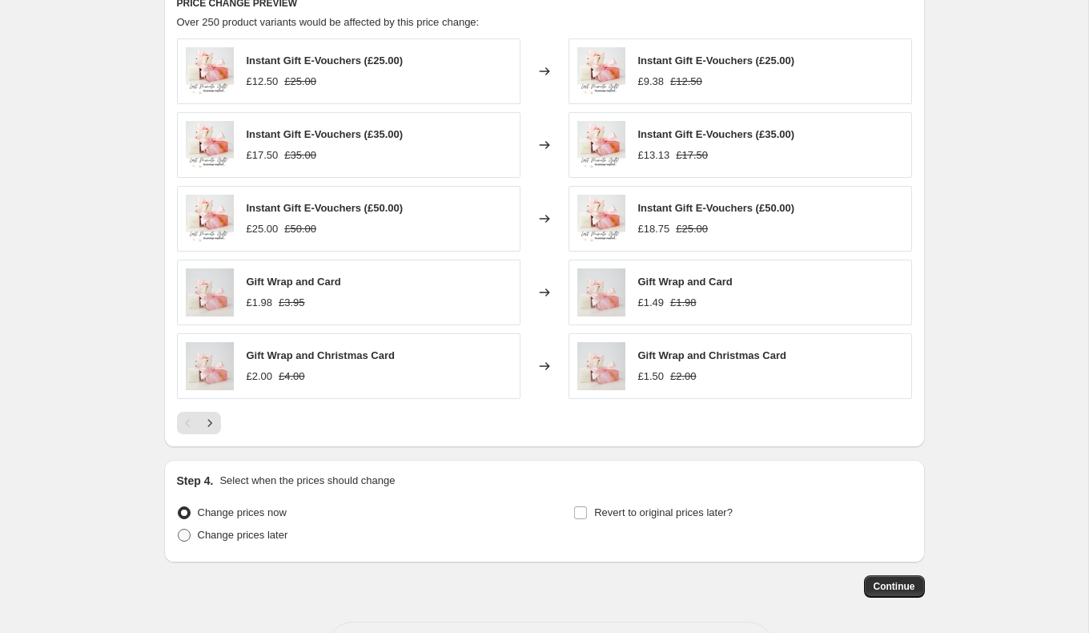
scroll to position [1051, 0]
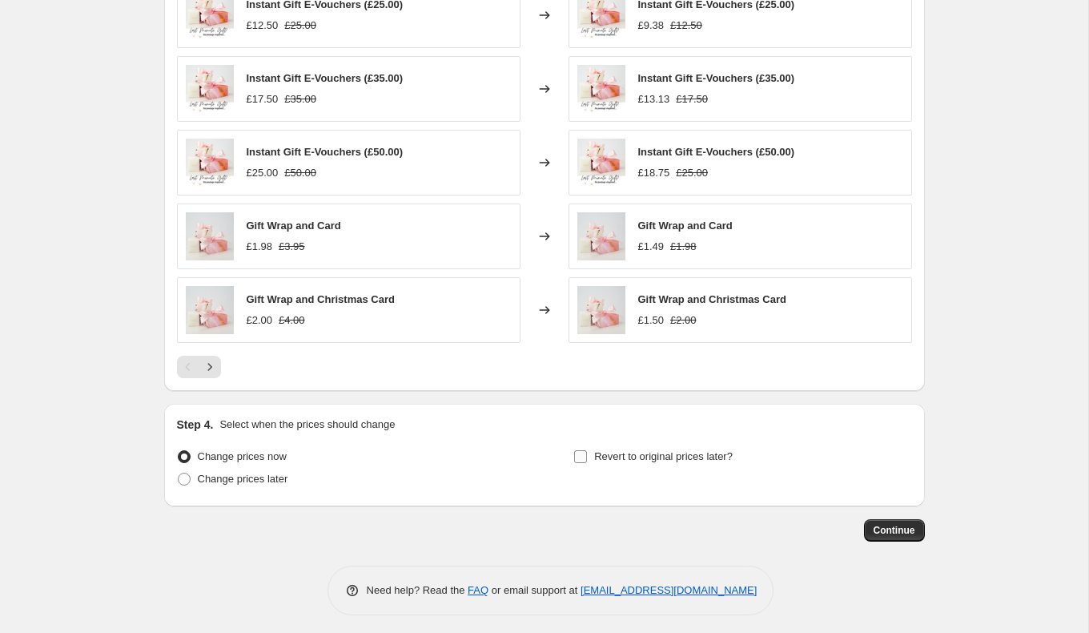
click at [586, 452] on input "Revert to original prices later?" at bounding box center [580, 456] width 13 height 13
checkbox input "true"
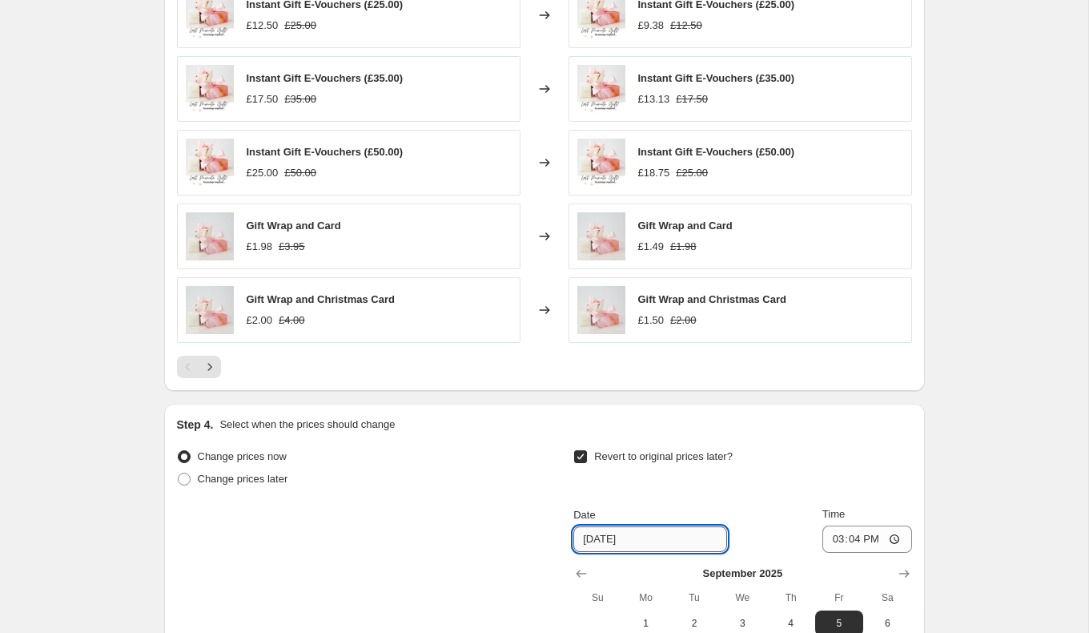
click at [637, 532] on input "[DATE]" at bounding box center [650, 539] width 154 height 26
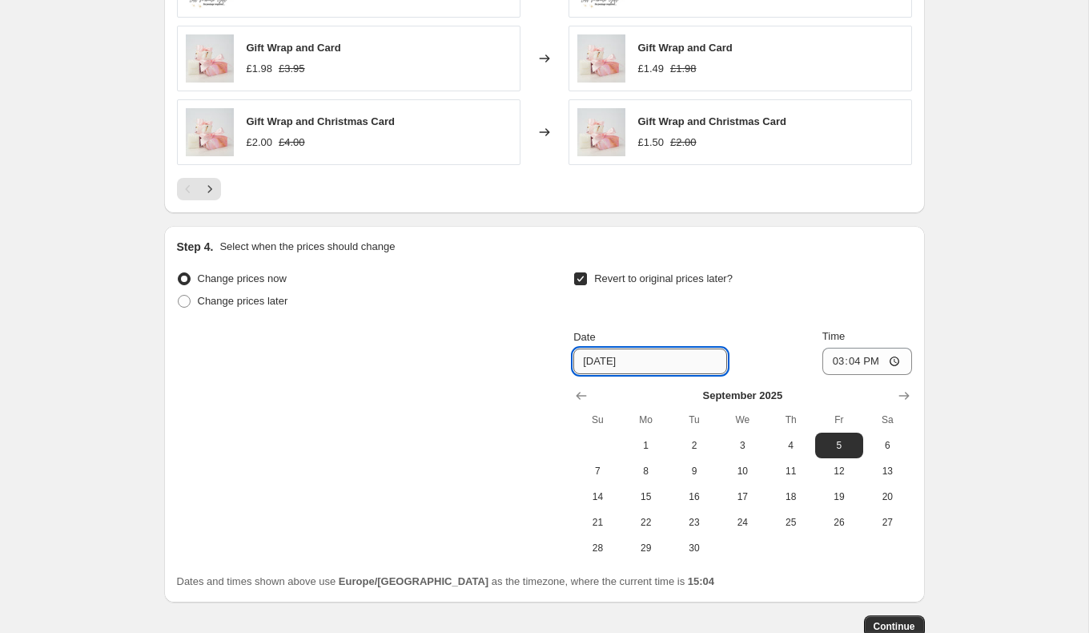
scroll to position [1235, 0]
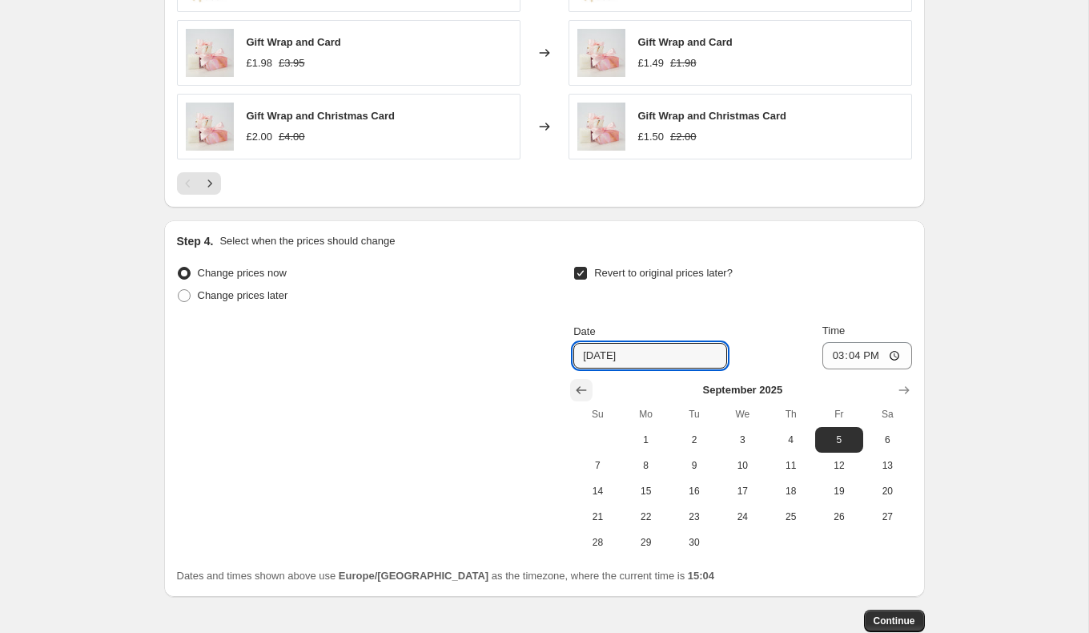
click at [584, 382] on icon "Show previous month, August 2025" at bounding box center [581, 390] width 16 height 16
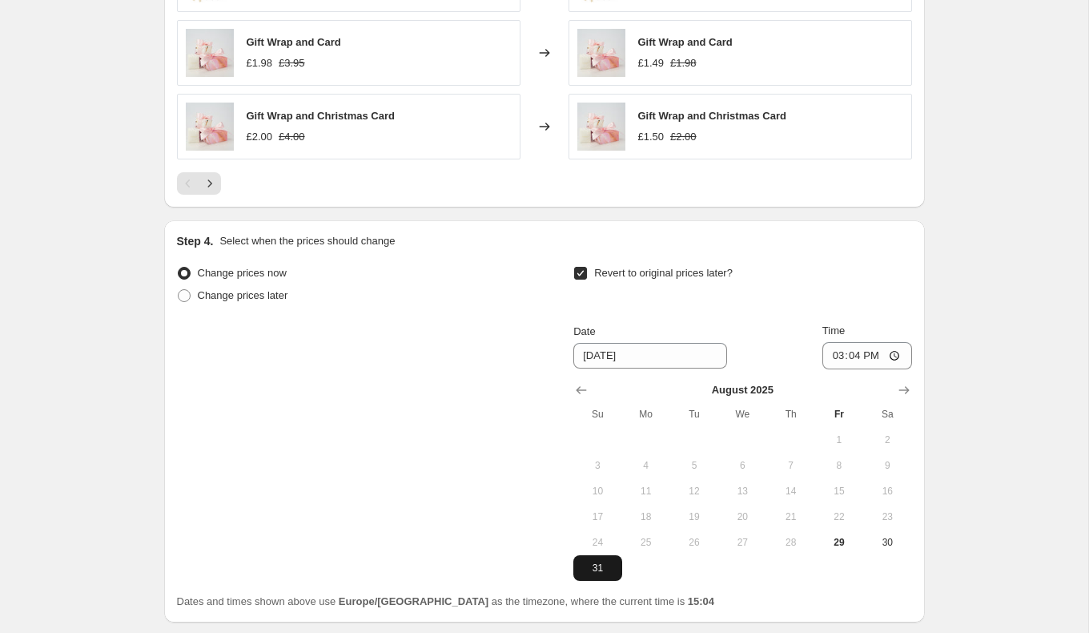
click at [600, 561] on span "31" at bounding box center [597, 567] width 35 height 13
type input "[DATE]"
click at [877, 351] on input "15:04" at bounding box center [867, 355] width 90 height 27
click at [900, 345] on input "15:04" at bounding box center [867, 355] width 90 height 27
type input "23:04"
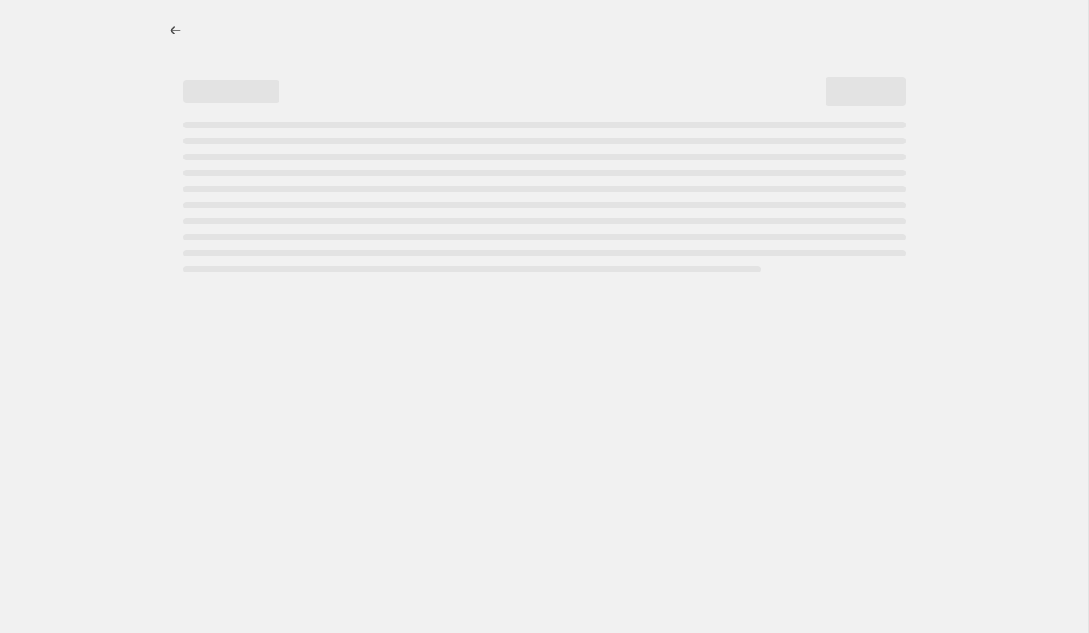
scroll to position [0, 0]
select select "percentage"
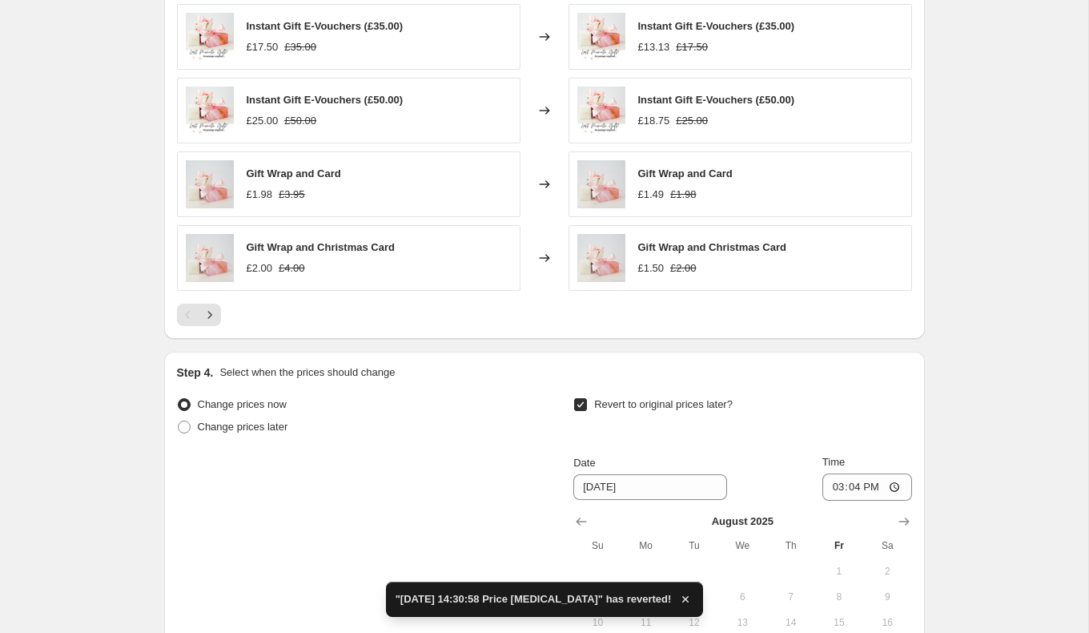
scroll to position [1351, 0]
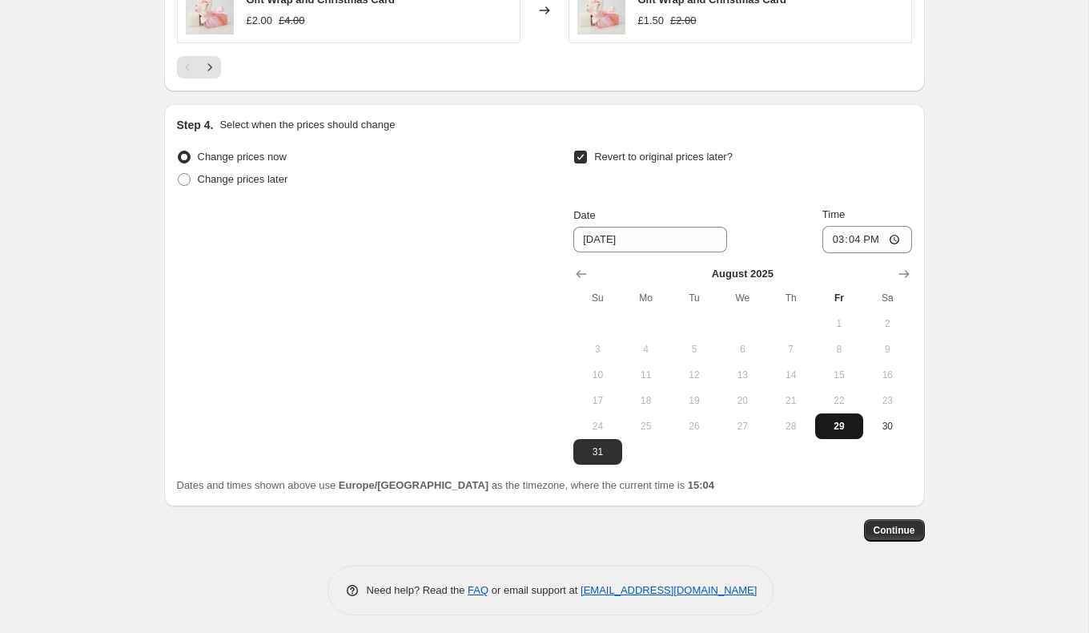
click at [836, 420] on span "29" at bounding box center [838, 426] width 35 height 13
click at [876, 235] on input "15:04" at bounding box center [867, 239] width 90 height 27
click at [601, 445] on span "31" at bounding box center [597, 451] width 35 height 13
type input "[DATE]"
click at [869, 229] on input "15:04" at bounding box center [867, 239] width 90 height 27
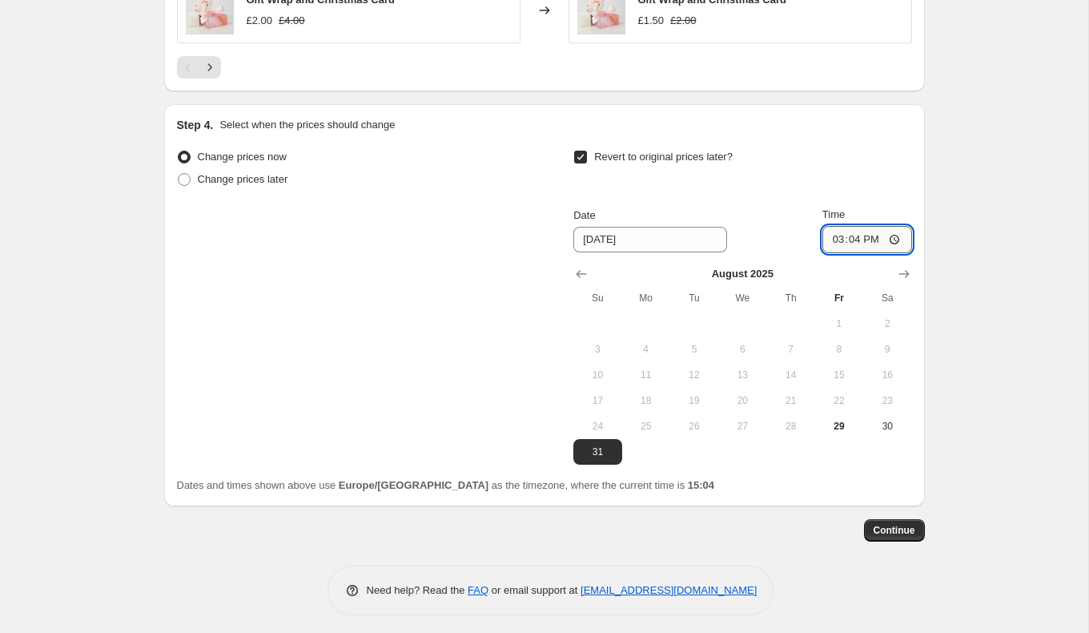
click at [891, 232] on input "15:04" at bounding box center [867, 239] width 90 height 27
type input "23:59"
click at [902, 525] on span "Continue" at bounding box center [895, 530] width 42 height 13
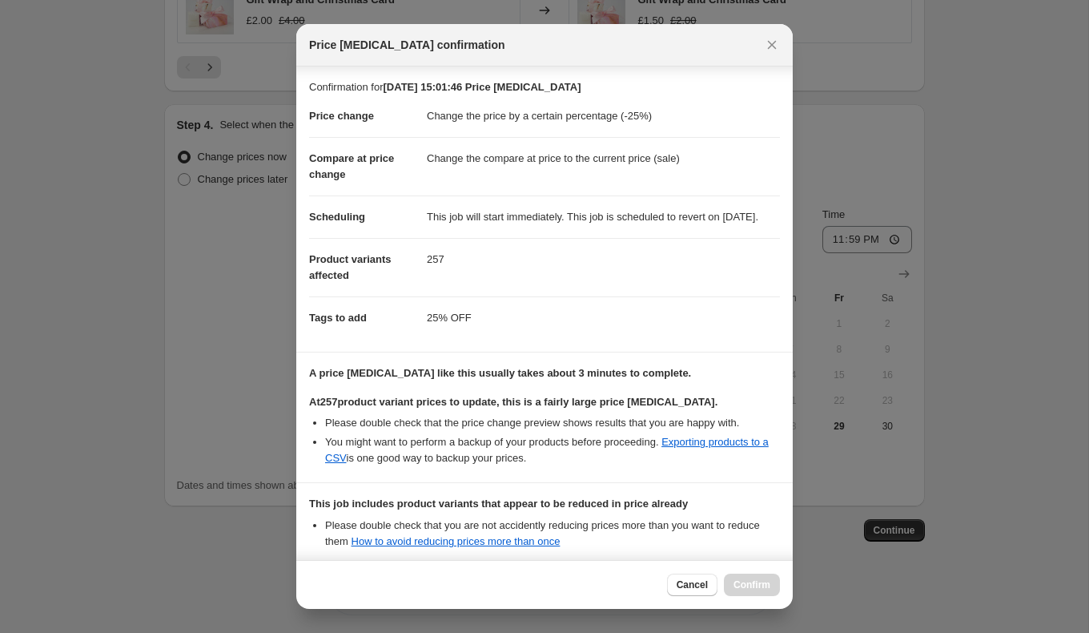
scroll to position [184, 0]
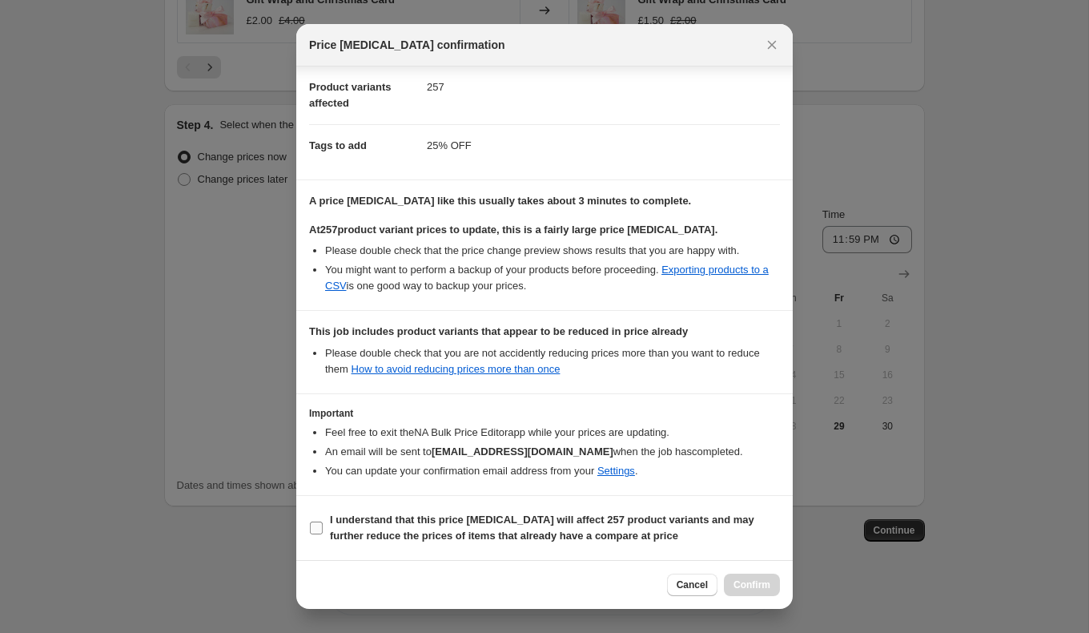
click at [319, 525] on input "I understand that this price [MEDICAL_DATA] will affect 257 product variants an…" at bounding box center [316, 527] width 13 height 13
checkbox input "true"
click at [753, 588] on span "Confirm" at bounding box center [751, 584] width 37 height 13
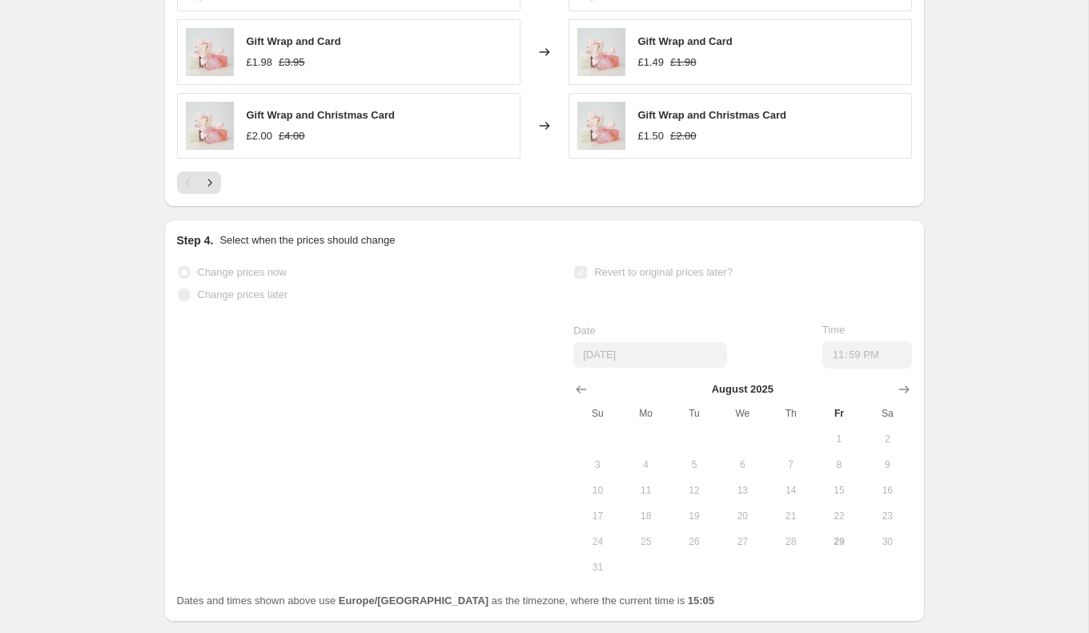
scroll to position [1392, 0]
